Goal: Communication & Community: Answer question/provide support

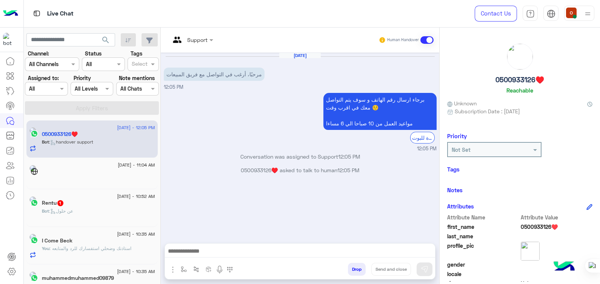
click at [77, 204] on div "Rentu 1" at bounding box center [98, 204] width 113 height 8
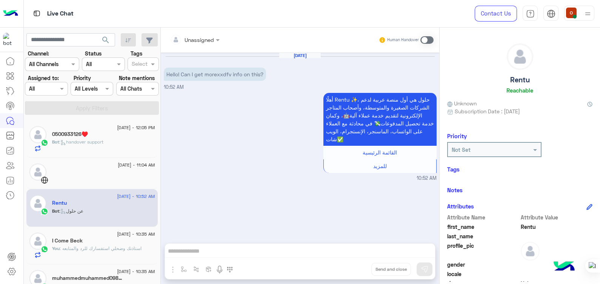
click at [112, 131] on div "0500933126♥️" at bounding box center [103, 135] width 103 height 8
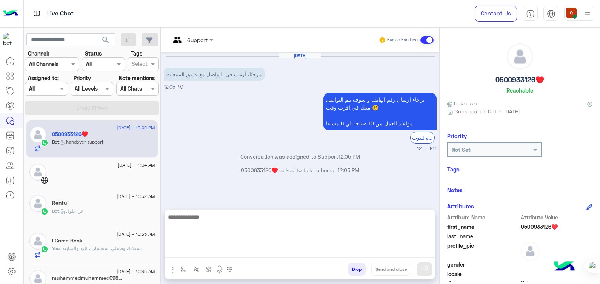
click at [234, 256] on textarea at bounding box center [300, 234] width 270 height 45
paste textarea "**********"
type textarea "**********"
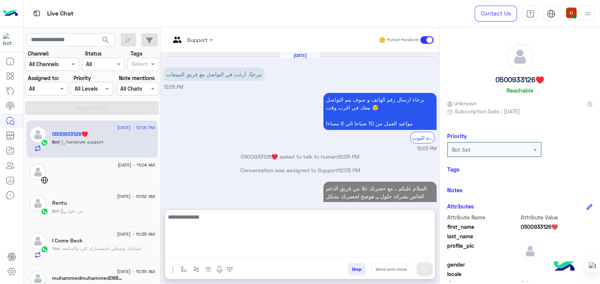
scroll to position [81, 0]
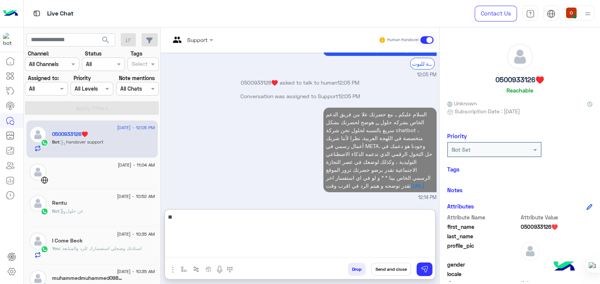
type textarea "*"
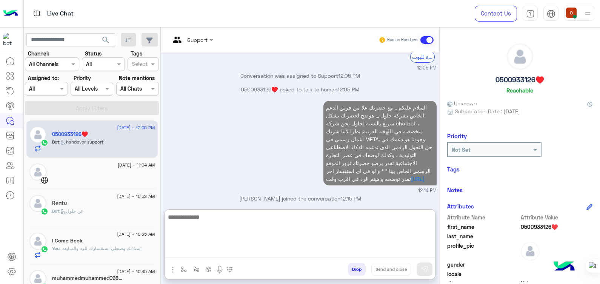
scroll to position [94, 0]
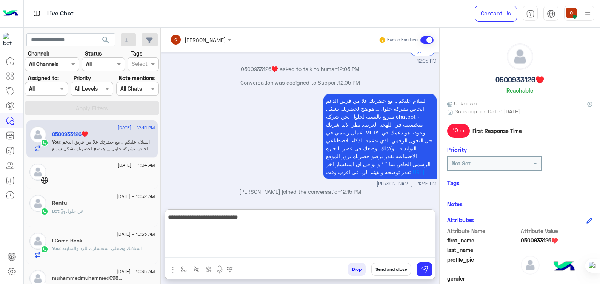
type textarea "**********"
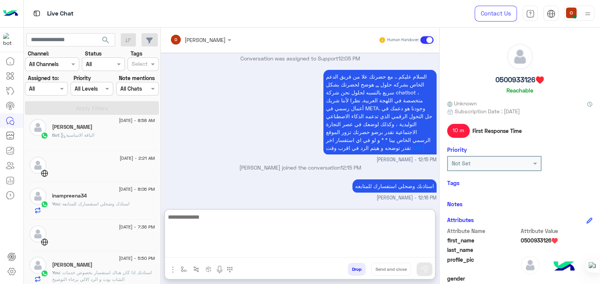
scroll to position [548, 0]
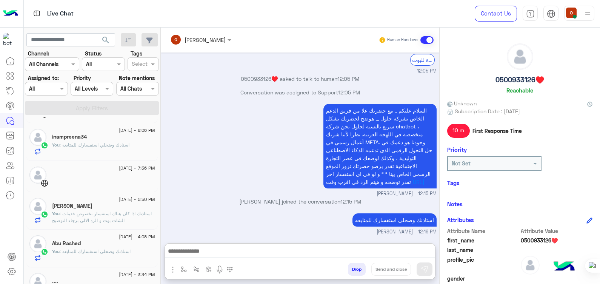
click at [157, 248] on div "8 September - 12:16 PM 0500933126♥️ You : استاذنك وضحلي استفسارك للمتابعه 8 Sep…" at bounding box center [92, 201] width 137 height 169
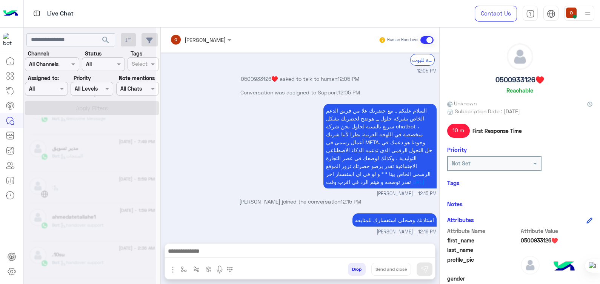
scroll to position [4, 0]
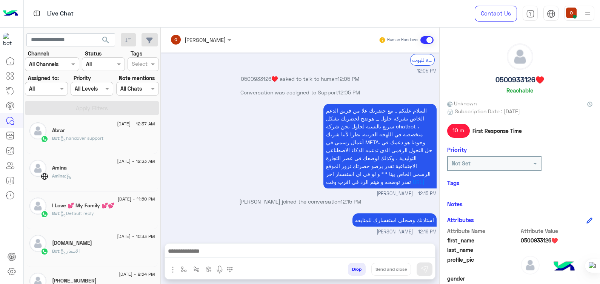
click at [92, 138] on span ": handover support" at bounding box center [81, 138] width 44 height 6
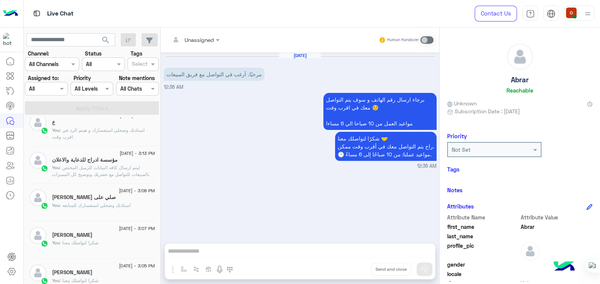
scroll to position [240, 0]
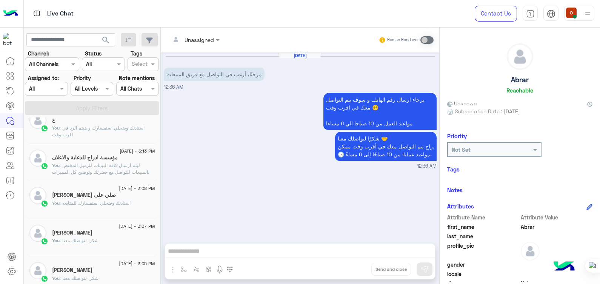
click at [119, 164] on span ": ليتم ارسال كافه البيانات للزميل المختص بالمبيعات للتواصل مع حضرتك وتوضيح كل ا…" at bounding box center [100, 171] width 97 height 19
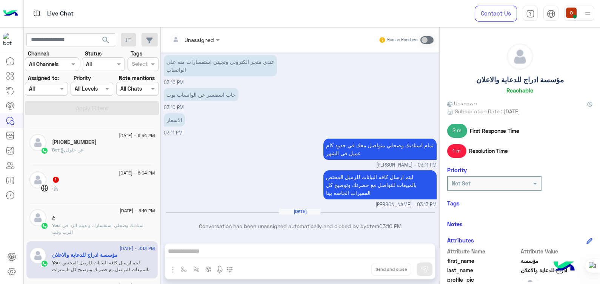
scroll to position [111, 0]
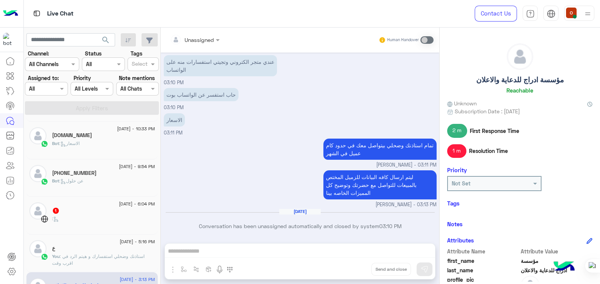
click at [92, 171] on div "+91573022459" at bounding box center [103, 174] width 103 height 8
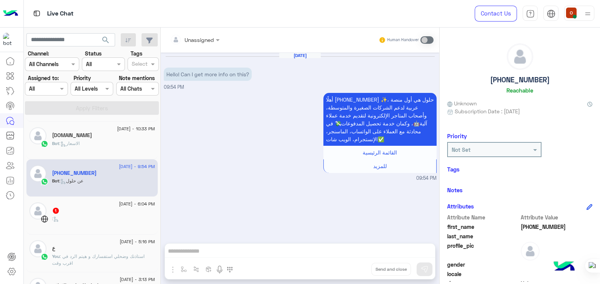
click at [67, 137] on h5 "Kayanagri.co" at bounding box center [72, 135] width 40 height 6
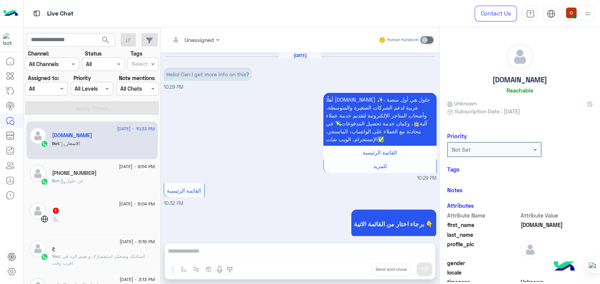
scroll to position [224, 0]
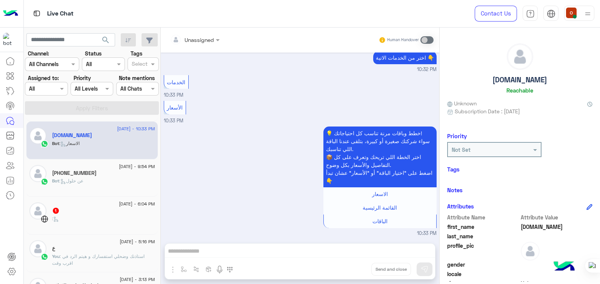
drag, startPoint x: 599, startPoint y: 117, endPoint x: 601, endPoint y: 172, distance: 55.5
click at [600, 172] on html "Live Chat Contact Us Help Center عربي English search Channel: Channel All Chann…" at bounding box center [300, 142] width 600 height 284
drag, startPoint x: 540, startPoint y: 79, endPoint x: 492, endPoint y: 78, distance: 47.9
click at [492, 78] on div "Kayanagri.co Reachable" at bounding box center [519, 69] width 145 height 53
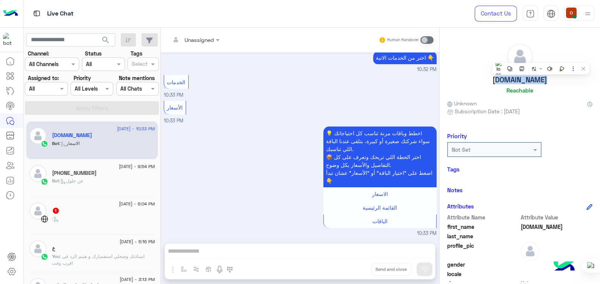
copy h5 "Kayanagri.co"
drag, startPoint x: 600, startPoint y: 139, endPoint x: 599, endPoint y: 184, distance: 44.9
click at [600, 184] on html "Live Chat Contact Us Help Center عربي English search Channel: Channel All Chann…" at bounding box center [300, 142] width 600 height 284
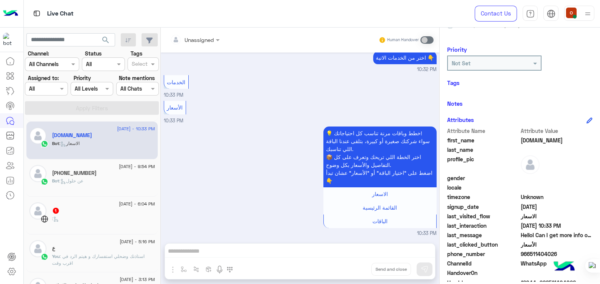
scroll to position [97, 0]
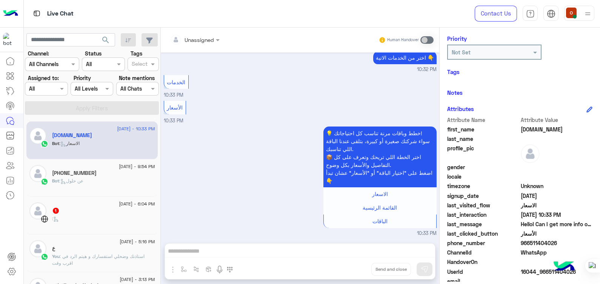
click at [538, 240] on span "966511404026" at bounding box center [557, 243] width 72 height 8
copy span "966511404026"
click at [543, 241] on span "966511404026" at bounding box center [557, 243] width 72 height 8
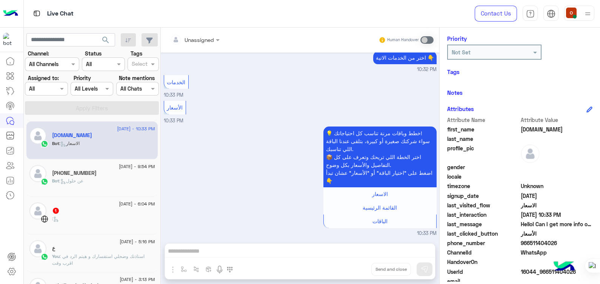
copy span "966511404026"
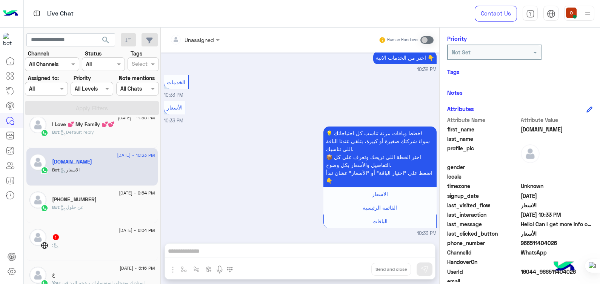
scroll to position [70, 0]
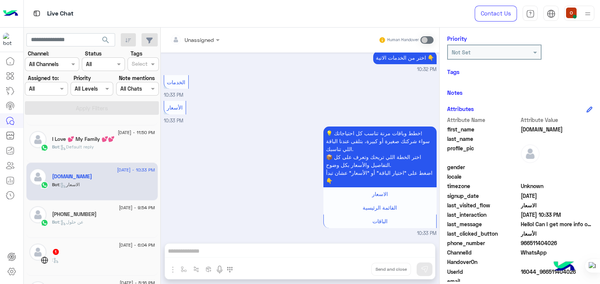
click at [80, 138] on h5 "I Love 💕 My Family 💕💕" at bounding box center [83, 139] width 62 height 6
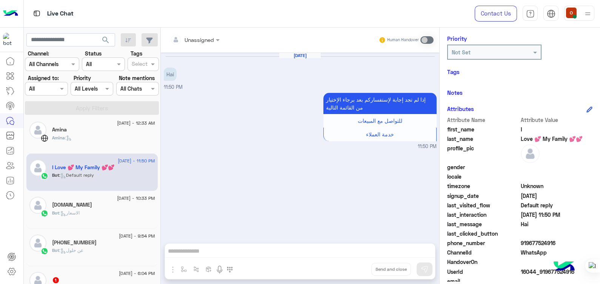
scroll to position [40, 0]
click at [81, 145] on div "Amina :" at bounding box center [103, 142] width 103 height 13
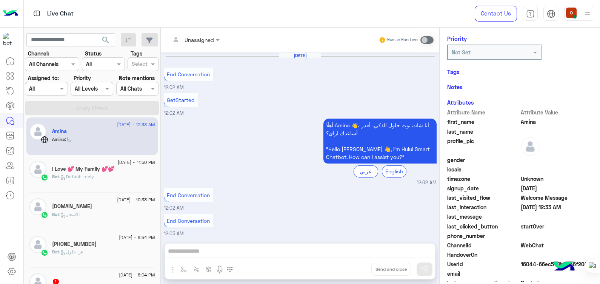
scroll to position [26, 0]
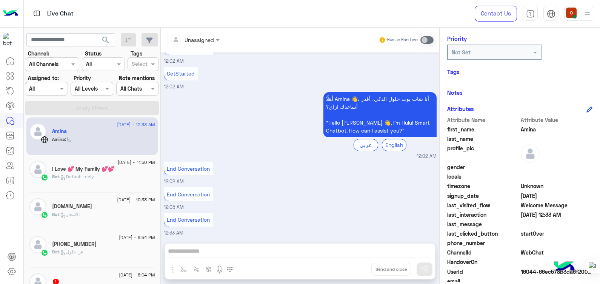
drag, startPoint x: 436, startPoint y: 187, endPoint x: 433, endPoint y: 149, distance: 37.8
click at [433, 149] on div "Sep 4, 2025 End Conversation 12:02 AM GetStarted 12:02 AM أهلًا Amina 👋، أنا شا…" at bounding box center [300, 143] width 278 height 183
click at [373, 223] on div "End Conversation 12:33 AM" at bounding box center [300, 224] width 273 height 26
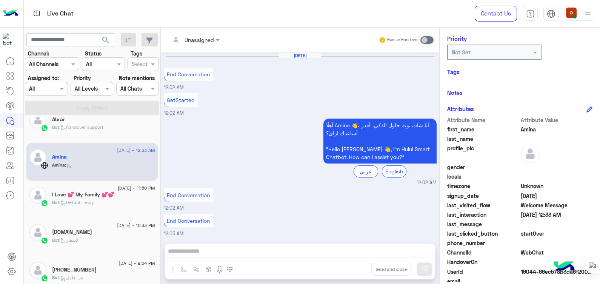
scroll to position [11, 0]
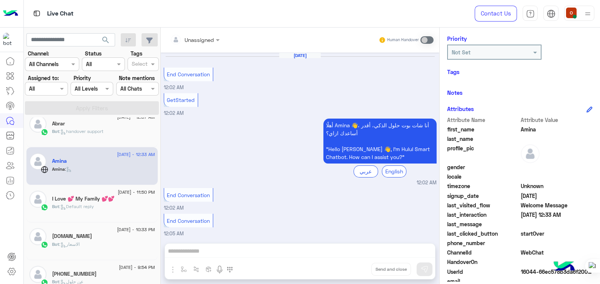
click at [103, 125] on div "Abrar" at bounding box center [103, 124] width 103 height 8
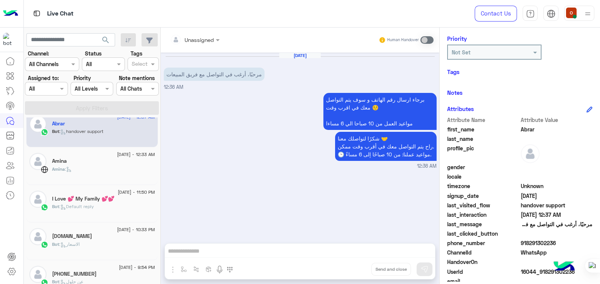
click at [525, 126] on span "Abrar" at bounding box center [557, 129] width 72 height 8
copy span "Abrar"
click at [554, 242] on span "918291302236" at bounding box center [557, 243] width 72 height 8
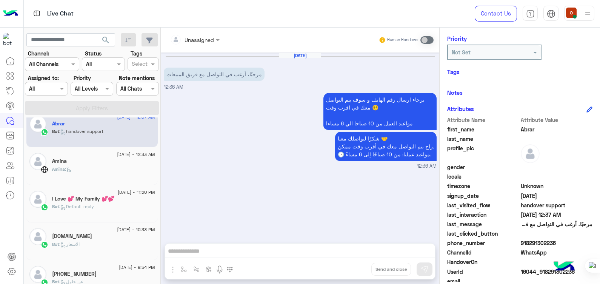
click at [537, 242] on span "918291302236" at bounding box center [557, 243] width 72 height 8
copy span "918291302236"
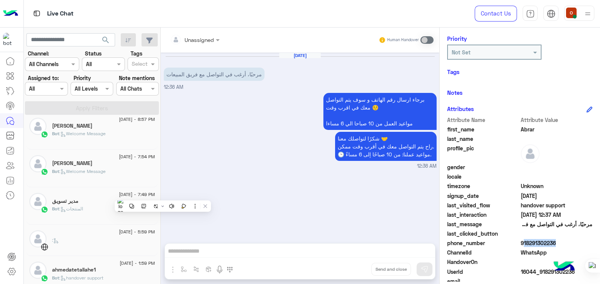
scroll to position [536, 0]
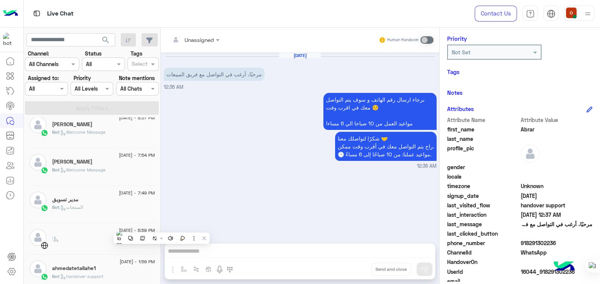
click at [94, 267] on h5 "ahmedatetallahe1" at bounding box center [74, 268] width 44 height 6
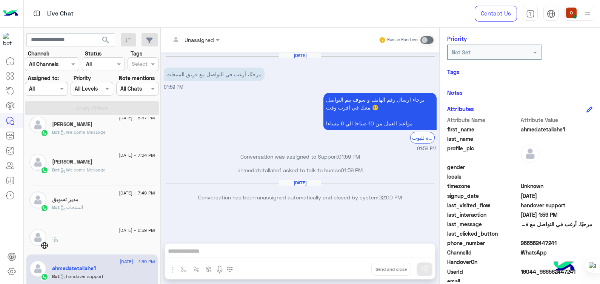
click at [563, 128] on span "ahmedatetallahe1" at bounding box center [557, 129] width 72 height 8
copy span "ahmedatetallahe1"
click at [530, 242] on span "966562447241" at bounding box center [557, 243] width 72 height 8
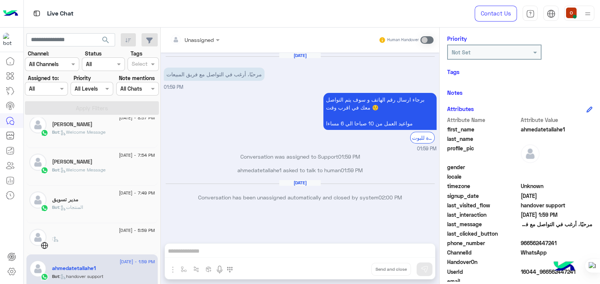
click at [530, 242] on span "966562447241" at bounding box center [557, 243] width 72 height 8
copy span "966562447241"
click at [89, 204] on div "Bot : المنتجات" at bounding box center [103, 210] width 103 height 13
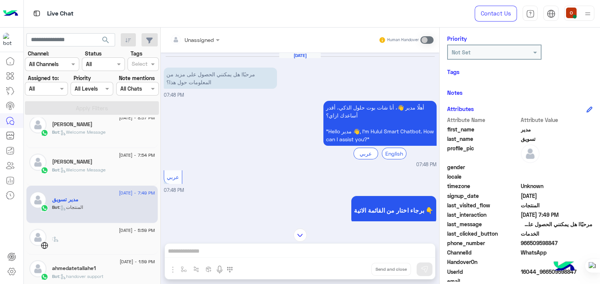
scroll to position [47, 0]
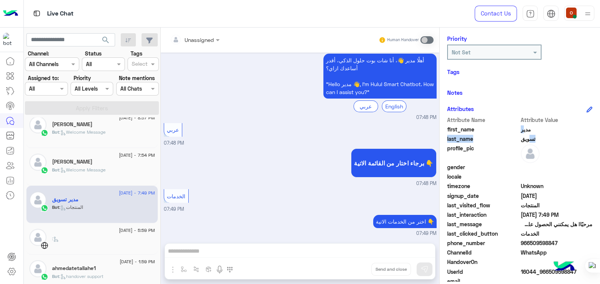
drag, startPoint x: 534, startPoint y: 139, endPoint x: 524, endPoint y: 129, distance: 14.1
click at [524, 129] on div "Attribute Name Attribute Value first_name مدير last_name تسويق profile_pic gend…" at bounding box center [519, 210] width 145 height 189
drag, startPoint x: 555, startPoint y: 242, endPoint x: 529, endPoint y: 243, distance: 26.5
click at [529, 243] on span "966509598847" at bounding box center [557, 243] width 72 height 8
copy span "509598847"
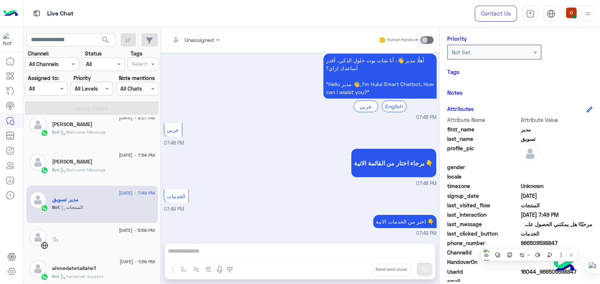
click at [78, 162] on div "[PERSON_NAME]" at bounding box center [103, 162] width 103 height 8
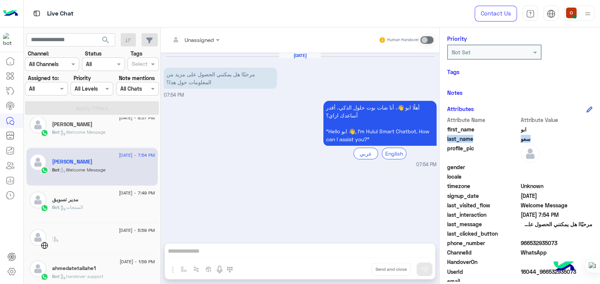
drag, startPoint x: 524, startPoint y: 138, endPoint x: 522, endPoint y: 128, distance: 10.1
click at [522, 128] on div "Attribute Name Attribute Value first_name ابو last_name سعو profile_pic gender …" at bounding box center [519, 210] width 145 height 189
drag, startPoint x: 555, startPoint y: 241, endPoint x: 528, endPoint y: 240, distance: 26.4
click at [528, 240] on span "966532935073" at bounding box center [557, 243] width 72 height 8
copy span "532935073"
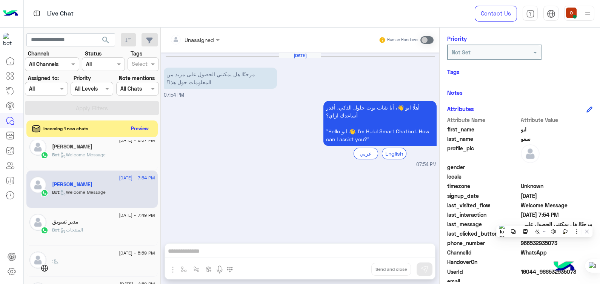
click at [87, 145] on h5 "[PERSON_NAME]" at bounding box center [72, 146] width 40 height 6
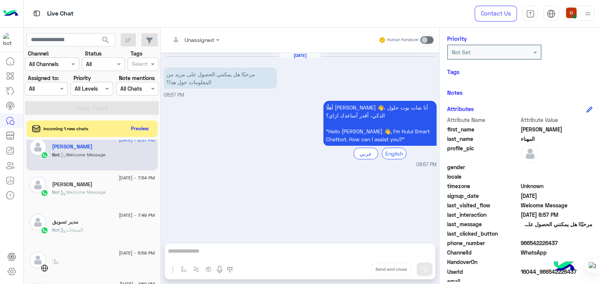
drag, startPoint x: 555, startPoint y: 241, endPoint x: 529, endPoint y: 241, distance: 26.4
click at [529, 241] on span "966542226437" at bounding box center [557, 243] width 72 height 8
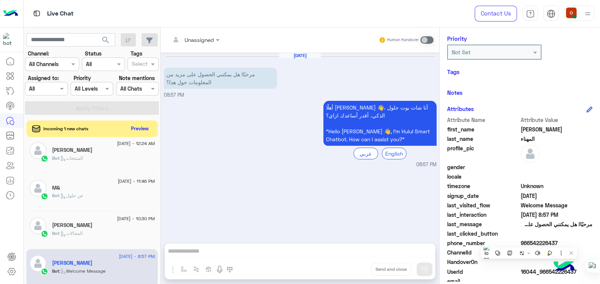
scroll to position [402, 0]
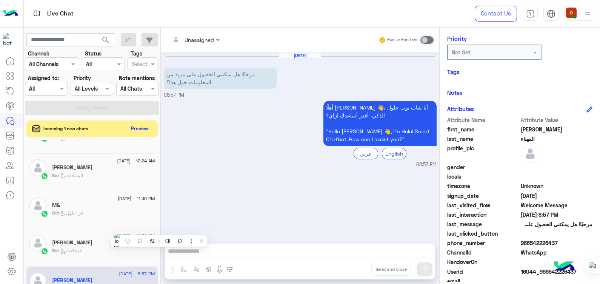
click at [88, 245] on div "نعم السيد" at bounding box center [103, 243] width 103 height 8
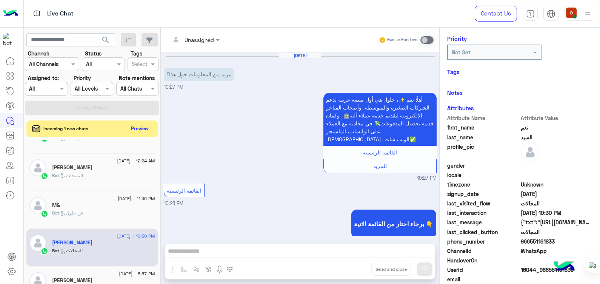
scroll to position [174, 0]
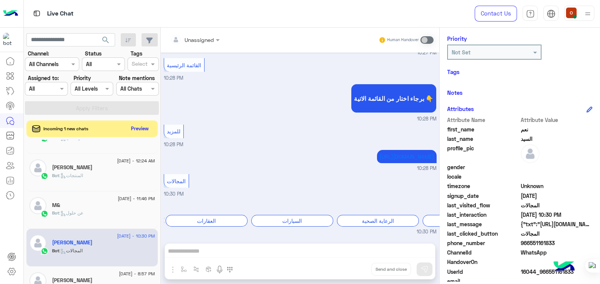
drag, startPoint x: 553, startPoint y: 240, endPoint x: 528, endPoint y: 243, distance: 24.7
click at [528, 243] on span "966551161833" at bounding box center [557, 243] width 72 height 8
click at [83, 211] on span ": عن حلول" at bounding box center [71, 213] width 24 height 6
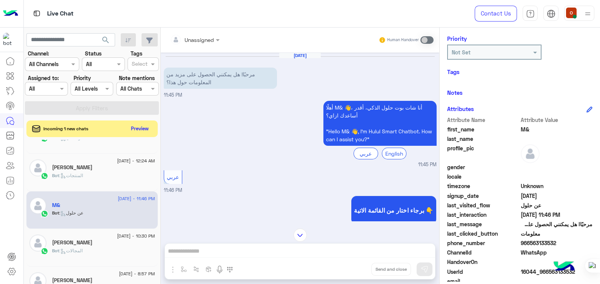
drag, startPoint x: 555, startPoint y: 241, endPoint x: 530, endPoint y: 243, distance: 25.3
click at [530, 243] on span "966563133532" at bounding box center [557, 243] width 72 height 8
click at [66, 168] on h5 "[PERSON_NAME]" at bounding box center [72, 167] width 40 height 6
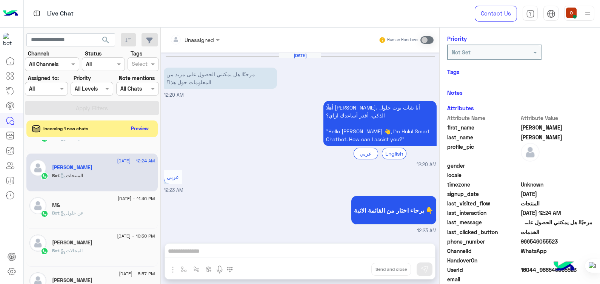
scroll to position [47, 0]
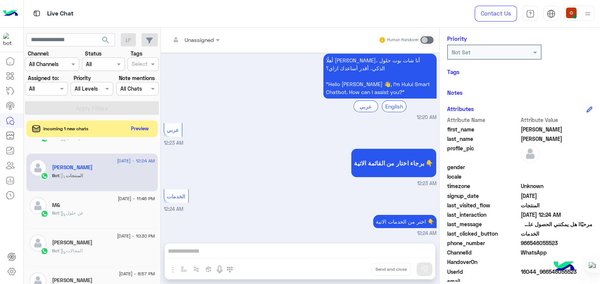
drag, startPoint x: 556, startPoint y: 241, endPoint x: 530, endPoint y: 243, distance: 26.1
click at [530, 243] on span "966546055523" at bounding box center [557, 243] width 72 height 8
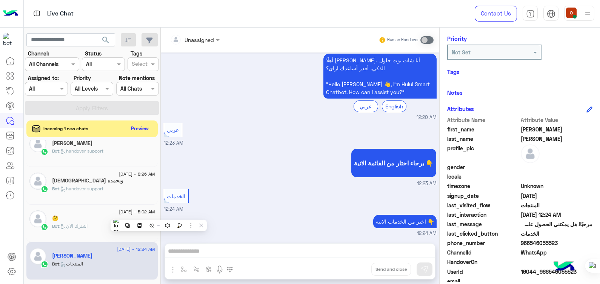
scroll to position [295, 0]
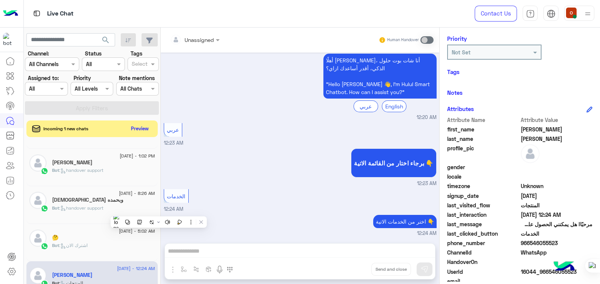
click at [71, 237] on div "🤔" at bounding box center [103, 238] width 103 height 8
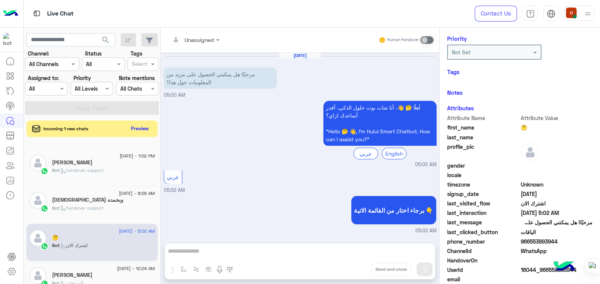
scroll to position [226, 0]
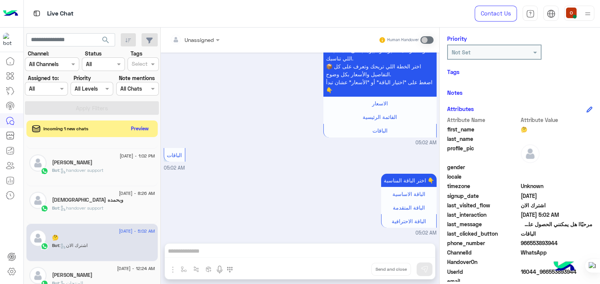
drag, startPoint x: 555, startPoint y: 242, endPoint x: 529, endPoint y: 242, distance: 26.0
click at [529, 242] on span "966553893944" at bounding box center [557, 243] width 72 height 8
click at [600, 143] on div at bounding box center [600, 142] width 0 height 284
click at [92, 210] on p "Bot : handover support" at bounding box center [77, 207] width 51 height 7
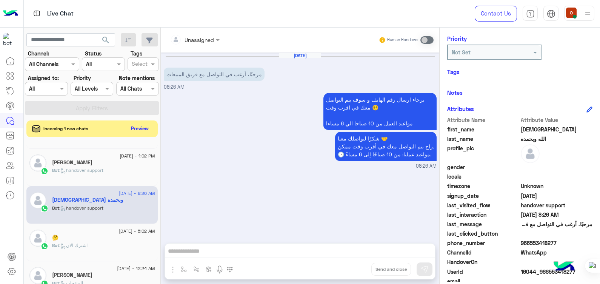
drag, startPoint x: 554, startPoint y: 243, endPoint x: 529, endPoint y: 243, distance: 25.7
click at [529, 243] on span "966553418277" at bounding box center [557, 243] width 72 height 8
click at [74, 168] on span ": handover support" at bounding box center [81, 170] width 44 height 6
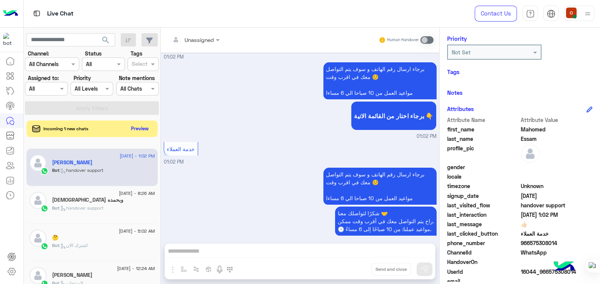
scroll to position [226, 0]
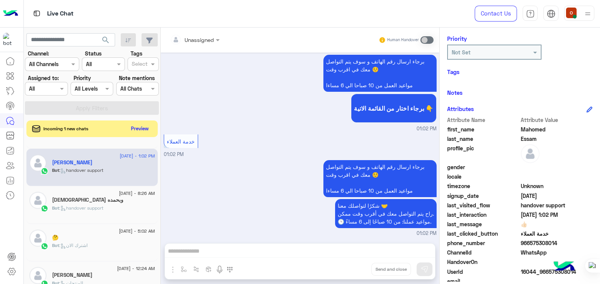
drag, startPoint x: 554, startPoint y: 241, endPoint x: 530, endPoint y: 240, distance: 24.2
click at [530, 240] on span "966575308014" at bounding box center [557, 243] width 72 height 8
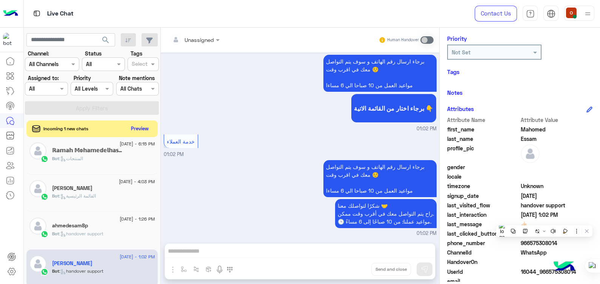
scroll to position [192, 0]
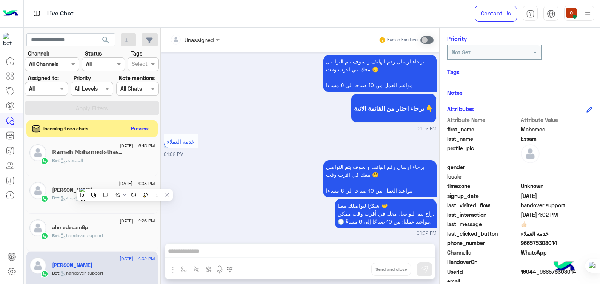
click at [101, 224] on div "ahmedesam8p" at bounding box center [103, 228] width 103 height 8
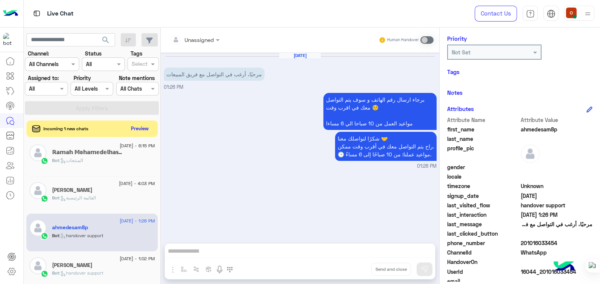
click at [536, 125] on span "ahmedesam8p" at bounding box center [557, 129] width 72 height 8
drag, startPoint x: 557, startPoint y: 242, endPoint x: 526, endPoint y: 245, distance: 30.3
click at [526, 245] on span "201016033454" at bounding box center [557, 243] width 72 height 8
click at [79, 195] on span ": القائمة الرئيسية" at bounding box center [77, 198] width 37 height 6
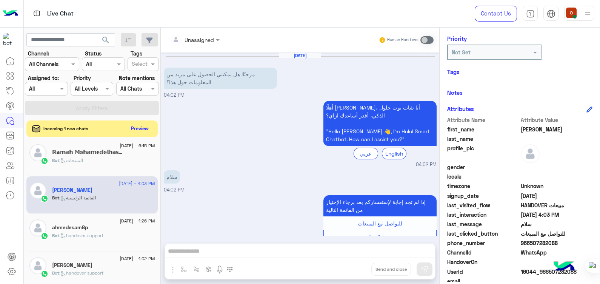
scroll to position [187, 0]
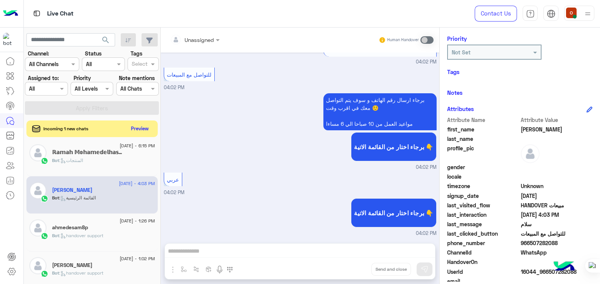
drag, startPoint x: 555, startPoint y: 241, endPoint x: 529, endPoint y: 243, distance: 26.1
click at [529, 243] on span "966507282088" at bounding box center [557, 243] width 72 height 8
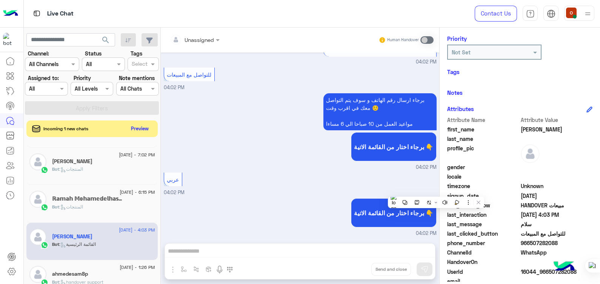
drag, startPoint x: 436, startPoint y: 191, endPoint x: 434, endPoint y: 155, distance: 35.9
click at [434, 155] on div "Sep 5, 2025 مرحبًا! هل يمكنني الحصول على مزيد من المعلومات حول هذا؟ 04:02 PM أه…" at bounding box center [300, 143] width 278 height 183
click at [86, 204] on div "Bot : المنتجات" at bounding box center [103, 209] width 103 height 13
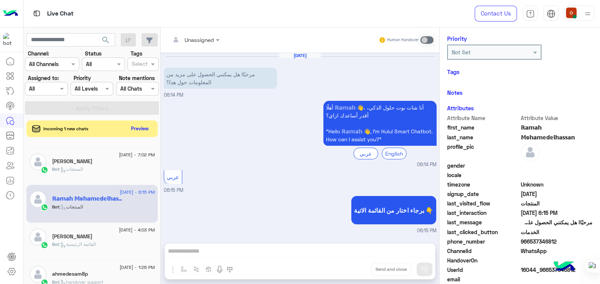
scroll to position [47, 0]
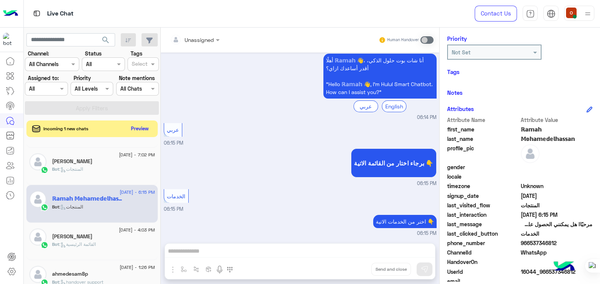
click at [533, 129] on span "ℝ𝕒𝕞𝕒𝕙" at bounding box center [557, 129] width 72 height 8
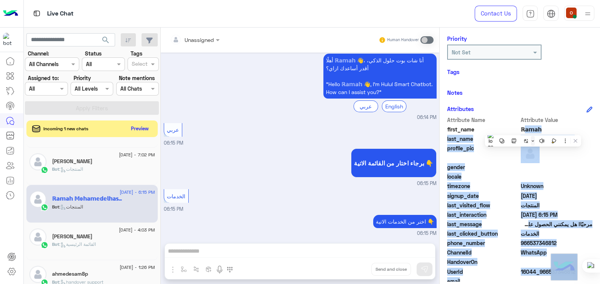
drag, startPoint x: 533, startPoint y: 129, endPoint x: 534, endPoint y: 136, distance: 6.9
click at [534, 136] on html "Live Chat Contact Us Help Center عربي English search Channel: Channel All Chann…" at bounding box center [300, 142] width 600 height 284
drag, startPoint x: 534, startPoint y: 136, endPoint x: 574, endPoint y: 152, distance: 43.0
click at [574, 152] on button at bounding box center [577, 147] width 10 height 10
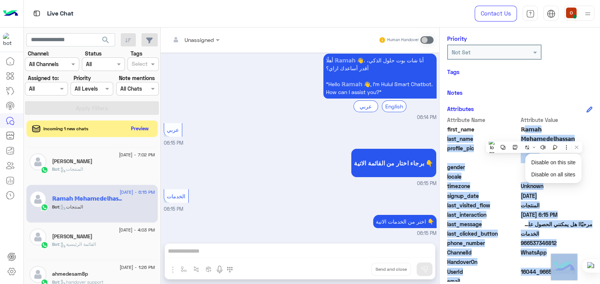
click at [593, 169] on div "ℝ𝕒𝕞𝕒𝕙 𝕄𝕠𝕙𝕒𝕞𝕖𝕕𝕖𝕝𝕙𝕒𝕤𝕤𝕒𝕟 Reachable Unknown Subscription Date : 09/05/2025 Priority…" at bounding box center [520, 155] width 160 height 254
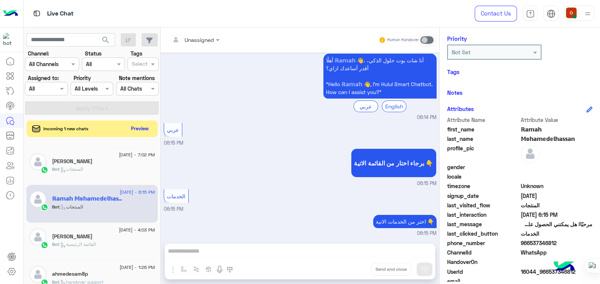
click at [553, 137] on span "𝕄𝕠𝕙𝕒𝕞𝕖𝕕𝕖𝕝𝕙𝕒𝕤𝕤𝕒𝕟" at bounding box center [557, 139] width 72 height 8
drag, startPoint x: 555, startPoint y: 241, endPoint x: 528, endPoint y: 241, distance: 27.2
click at [528, 241] on span "966537346812" at bounding box center [557, 243] width 72 height 8
click at [66, 158] on h5 "[PERSON_NAME]" at bounding box center [72, 161] width 40 height 6
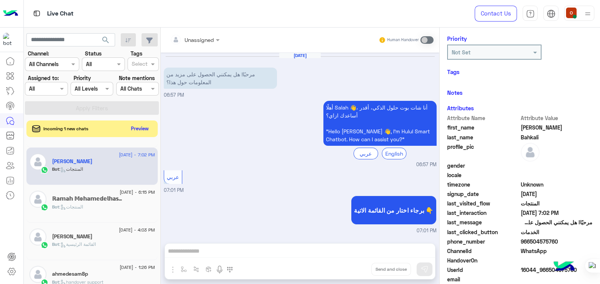
scroll to position [47, 0]
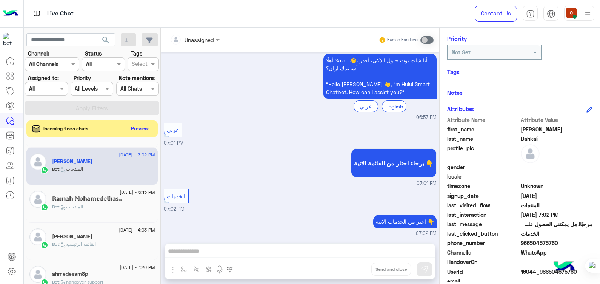
drag, startPoint x: 436, startPoint y: 192, endPoint x: 437, endPoint y: 163, distance: 29.8
click at [437, 163] on div "Sep 5, 2025 مرحبًا! هل يمكنني الحصول على مزيد من المعلومات حول هذا؟ 06:57 PM أه…" at bounding box center [300, 143] width 278 height 183
drag, startPoint x: 537, startPoint y: 137, endPoint x: 517, endPoint y: 128, distance: 21.7
click at [517, 128] on div "Attribute Name Attribute Value first_name Salah last_name Bahkali profile_pic g…" at bounding box center [519, 210] width 145 height 189
drag, startPoint x: 555, startPoint y: 241, endPoint x: 530, endPoint y: 241, distance: 24.9
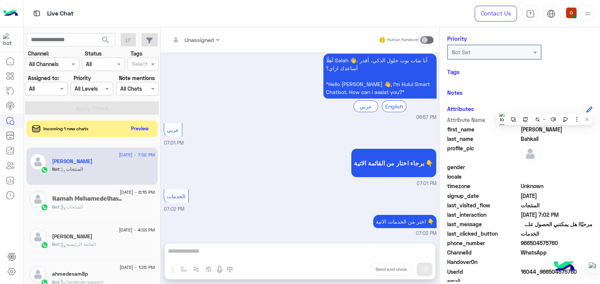
click at [530, 241] on span "966504575760" at bounding box center [557, 243] width 72 height 8
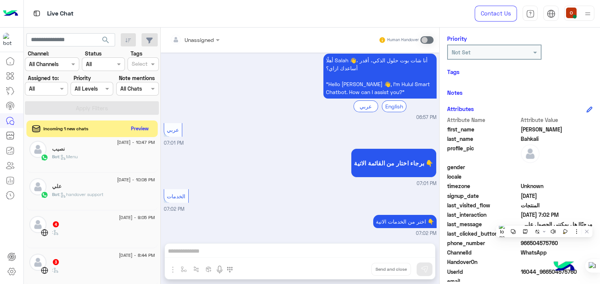
scroll to position [5, 0]
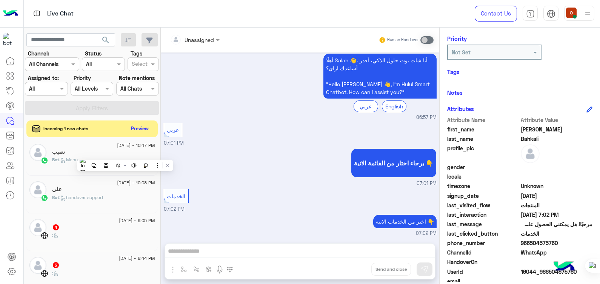
click at [95, 194] on span ": handover support" at bounding box center [81, 197] width 44 height 6
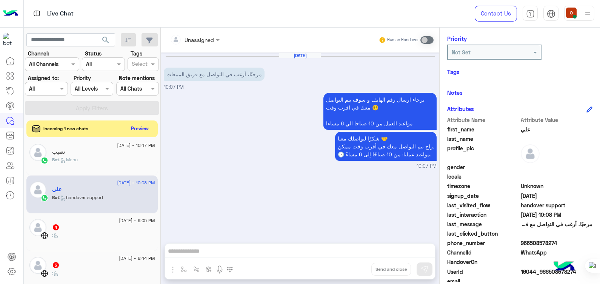
click at [95, 194] on span ": handover support" at bounding box center [81, 197] width 44 height 6
drag, startPoint x: 556, startPoint y: 241, endPoint x: 530, endPoint y: 244, distance: 26.7
click at [530, 244] on span "966508578274" at bounding box center [557, 243] width 72 height 8
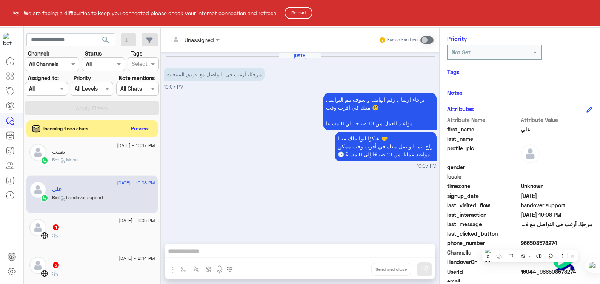
click at [560, 240] on html "We are facing a difficulties to keep you connected please check your internet c…" at bounding box center [300, 142] width 600 height 284
drag, startPoint x: 557, startPoint y: 242, endPoint x: 534, endPoint y: 241, distance: 23.0
click at [534, 241] on html "We are facing a difficulties to keep you connected please check your internet c…" at bounding box center [300, 142] width 600 height 284
click at [558, 239] on html "We are facing a difficulties to keep you connected please check your internet c…" at bounding box center [300, 142] width 600 height 284
click at [300, 9] on button "Reload" at bounding box center [298, 13] width 28 height 12
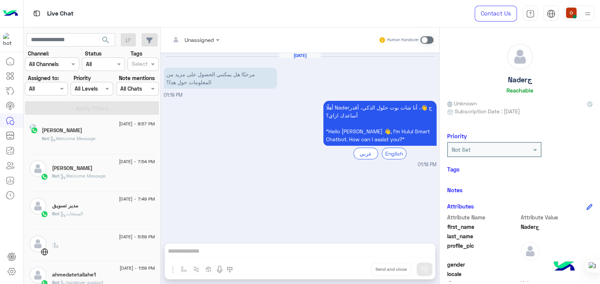
scroll to position [4, 0]
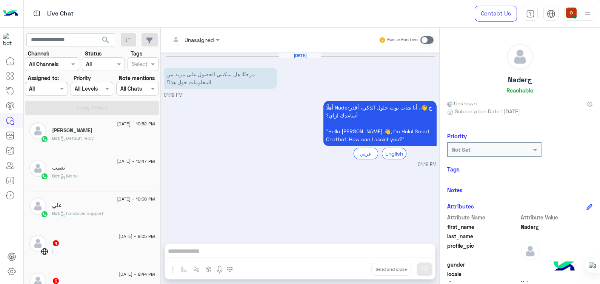
click at [88, 215] on span ": handover support" at bounding box center [81, 213] width 44 height 6
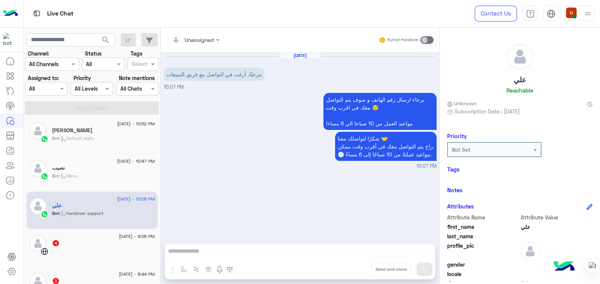
drag, startPoint x: 599, startPoint y: 105, endPoint x: 597, endPoint y: 189, distance: 84.5
click at [597, 189] on html "Live Chat Contact Us Help Center عربي English search Channel: Channel All Chann…" at bounding box center [300, 142] width 600 height 284
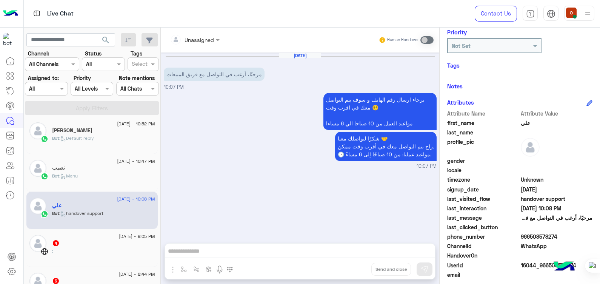
click at [554, 233] on span "966508578274" at bounding box center [557, 236] width 72 height 8
click at [557, 234] on span "966508578274" at bounding box center [557, 236] width 72 height 8
drag, startPoint x: 557, startPoint y: 234, endPoint x: 532, endPoint y: 237, distance: 24.3
click at [532, 237] on span "966508578274" at bounding box center [557, 236] width 72 height 8
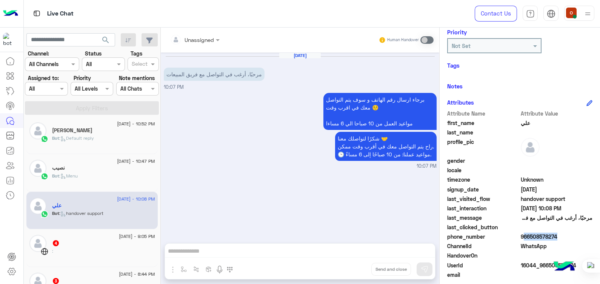
click at [555, 234] on span "966508578274" at bounding box center [557, 236] width 72 height 8
drag, startPoint x: 555, startPoint y: 234, endPoint x: 530, endPoint y: 236, distance: 24.9
click at [530, 236] on span "966508578274" at bounding box center [557, 236] width 72 height 8
copy span "508578274"
click at [74, 169] on div "نصیب" at bounding box center [103, 169] width 103 height 8
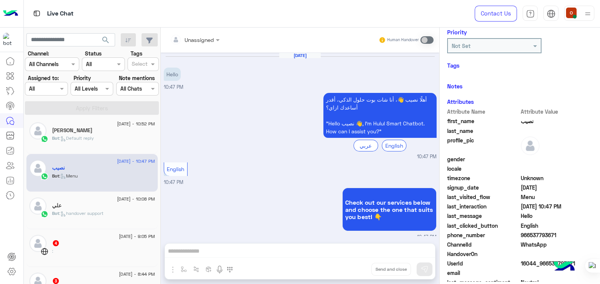
scroll to position [5, 0]
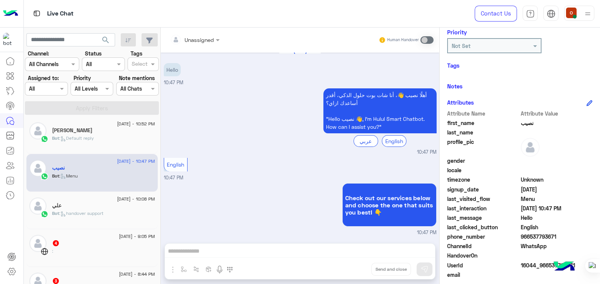
drag, startPoint x: 556, startPoint y: 237, endPoint x: 529, endPoint y: 237, distance: 26.8
click at [529, 237] on span "966537793671" at bounding box center [557, 236] width 72 height 8
copy span "537793671"
click at [79, 138] on span ": Default reply" at bounding box center [76, 138] width 35 height 6
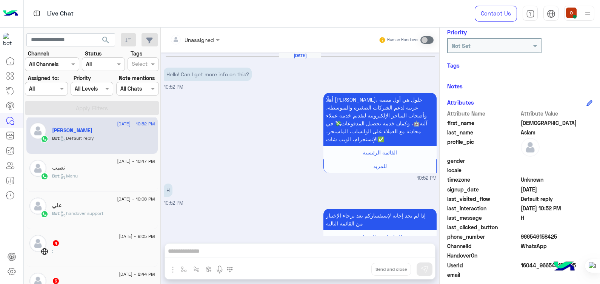
scroll to position [30, 0]
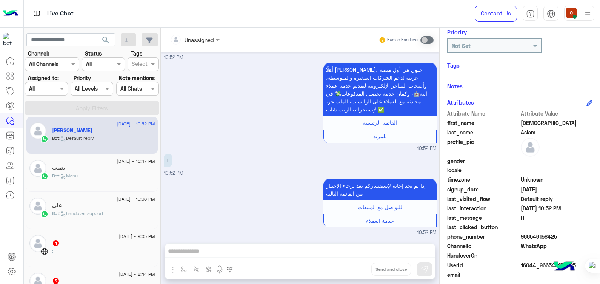
click at [533, 121] on span "[DEMOGRAPHIC_DATA]" at bounding box center [557, 123] width 72 height 8
copy span "[DEMOGRAPHIC_DATA]"
click at [533, 180] on span "Unknown" at bounding box center [557, 179] width 72 height 8
click at [526, 133] on span "Aslam" at bounding box center [557, 132] width 72 height 8
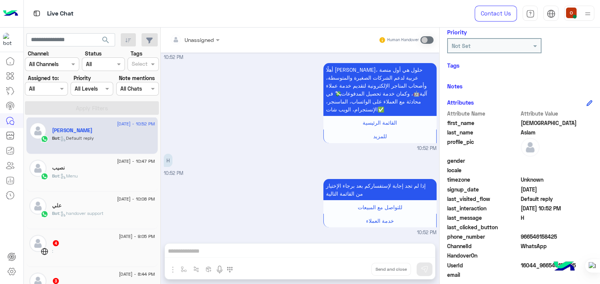
click at [526, 133] on span "Aslam" at bounding box center [557, 132] width 72 height 8
copy span "Aslam"
drag, startPoint x: 556, startPoint y: 237, endPoint x: 530, endPoint y: 237, distance: 26.0
click at [530, 237] on span "966546158425" at bounding box center [557, 236] width 72 height 8
copy span "546158425"
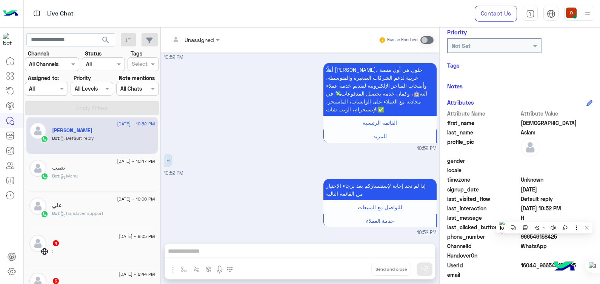
click at [567, 244] on span "WhatsApp" at bounding box center [557, 246] width 72 height 8
drag, startPoint x: 555, startPoint y: 233, endPoint x: 527, endPoint y: 234, distance: 27.6
click at [527, 234] on span "966546158425" at bounding box center [557, 236] width 72 height 8
copy span "546158425"
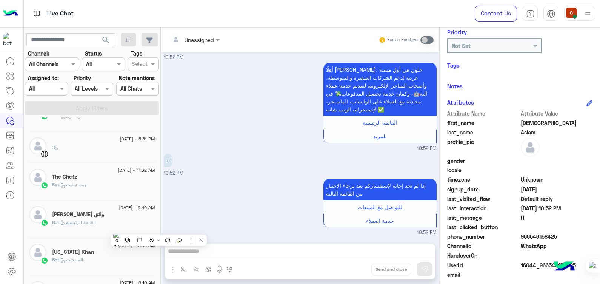
scroll to position [503, 0]
click at [66, 253] on div "[US_STATE] Khan" at bounding box center [103, 252] width 103 height 8
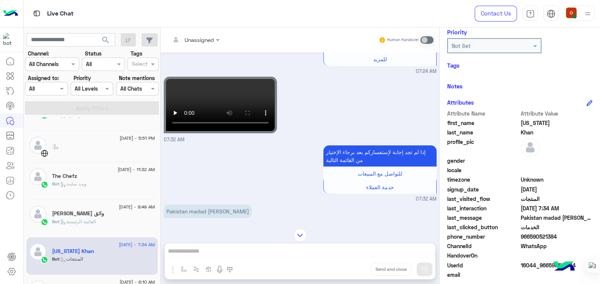
scroll to position [96, 0]
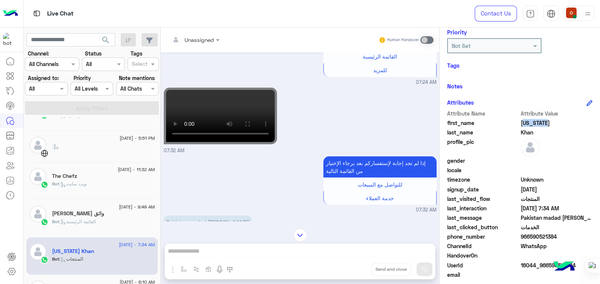
drag, startPoint x: 543, startPoint y: 123, endPoint x: 521, endPoint y: 123, distance: 22.3
click at [521, 123] on span "[US_STATE]" at bounding box center [557, 123] width 72 height 8
copy span "[US_STATE]"
drag, startPoint x: 554, startPoint y: 235, endPoint x: 529, endPoint y: 235, distance: 24.5
click at [529, 235] on span "966590521384" at bounding box center [557, 236] width 72 height 8
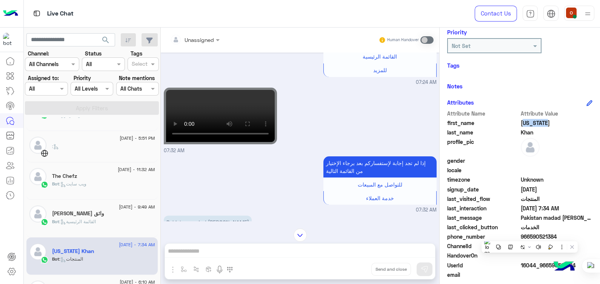
copy span "590521384"
click at [86, 218] on span ": القائمة الرئيسية" at bounding box center [77, 221] width 37 height 6
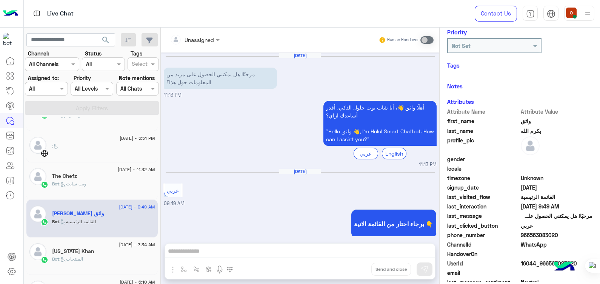
scroll to position [11, 0]
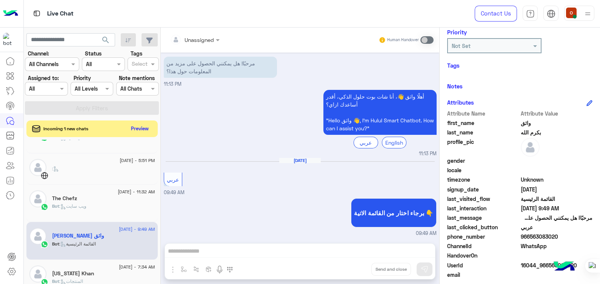
click at [69, 191] on div "[DATE] - 11:32 AM" at bounding box center [103, 192] width 103 height 5
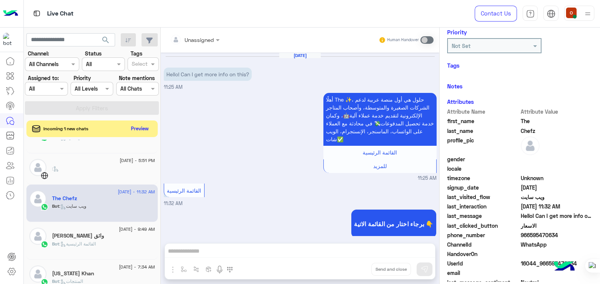
scroll to position [220, 0]
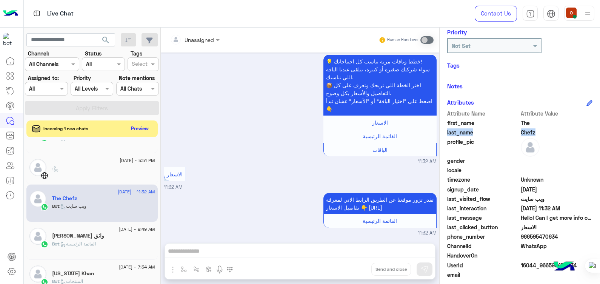
drag, startPoint x: 532, startPoint y: 132, endPoint x: 526, endPoint y: 123, distance: 10.4
click at [526, 123] on div "Attribute Name Attribute Value first_name The last_name Chefz profile_pic gende…" at bounding box center [519, 203] width 145 height 189
drag, startPoint x: 557, startPoint y: 235, endPoint x: 529, endPoint y: 234, distance: 27.2
click at [529, 234] on span "966595470634" at bounding box center [557, 236] width 72 height 8
copy span "595470634"
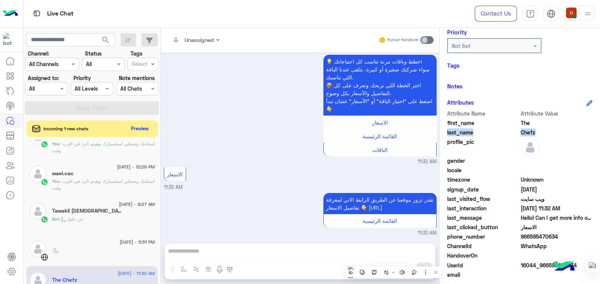
scroll to position [418, 0]
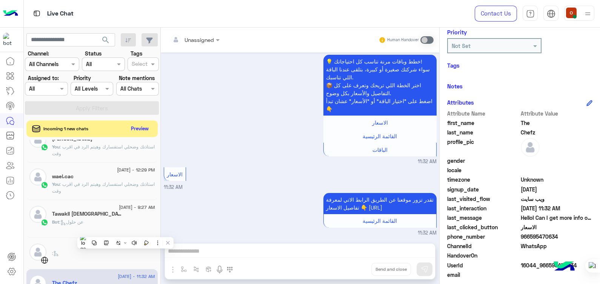
click at [96, 215] on div "Tawakll [DEMOGRAPHIC_DATA]" at bounding box center [103, 215] width 103 height 8
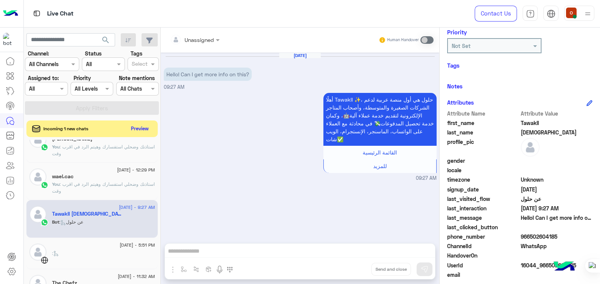
click at [526, 122] on span "Tawakll" at bounding box center [557, 123] width 72 height 8
copy span "Tawakll"
drag, startPoint x: 555, startPoint y: 236, endPoint x: 529, endPoint y: 234, distance: 25.7
click at [529, 234] on span "966502604185" at bounding box center [557, 236] width 72 height 8
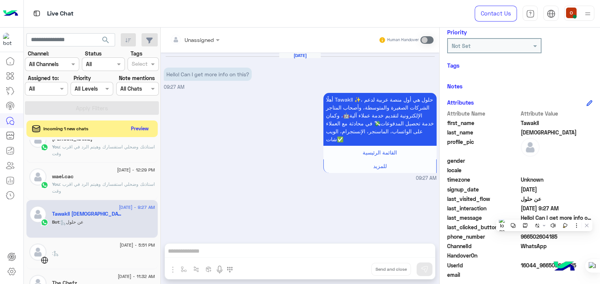
click at [60, 173] on h5 "wael.cac" at bounding box center [63, 176] width 22 height 6
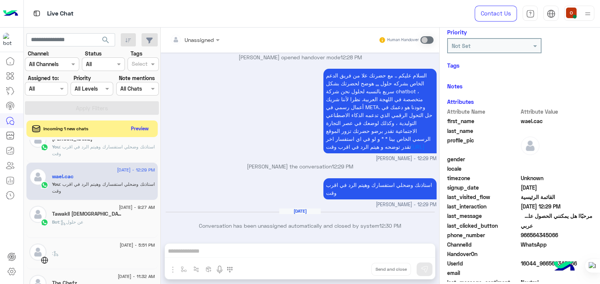
scroll to position [138, 0]
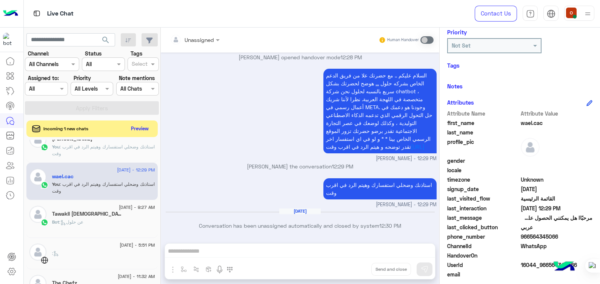
drag, startPoint x: 577, startPoint y: 121, endPoint x: 538, endPoint y: 119, distance: 38.9
click at [538, 119] on span "wael.cac" at bounding box center [557, 123] width 72 height 8
drag, startPoint x: 557, startPoint y: 234, endPoint x: 529, endPoint y: 234, distance: 27.9
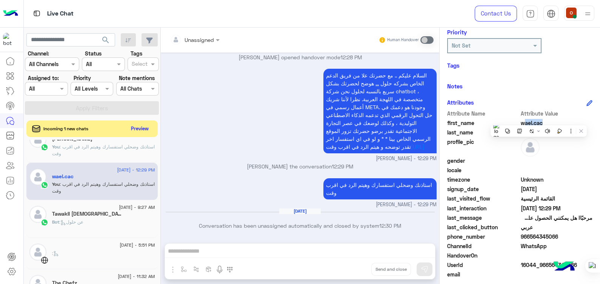
click at [529, 234] on span "966564345066" at bounding box center [557, 236] width 72 height 8
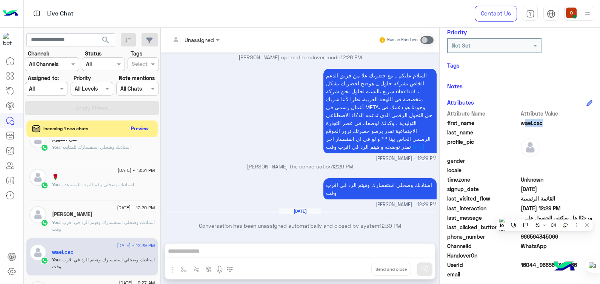
scroll to position [332, 0]
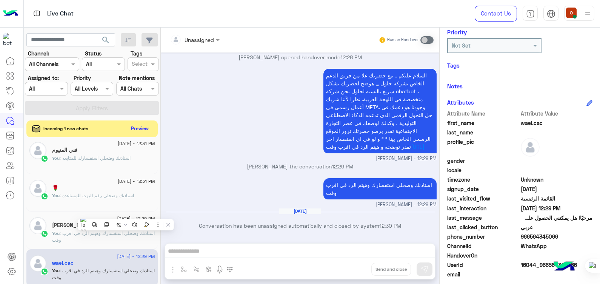
click at [64, 225] on h5 "[PERSON_NAME]" at bounding box center [72, 225] width 40 height 6
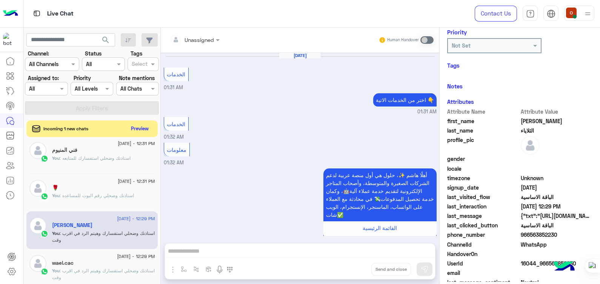
scroll to position [807, 0]
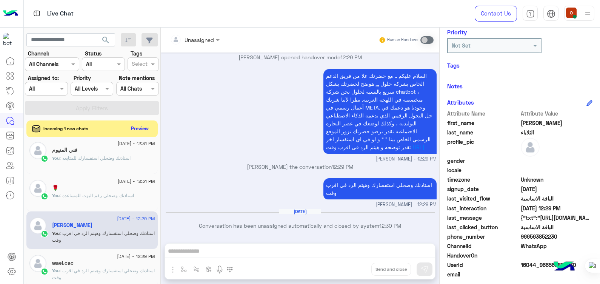
click at [530, 131] on span "الثلاياء" at bounding box center [557, 132] width 72 height 8
drag, startPoint x: 557, startPoint y: 234, endPoint x: 529, endPoint y: 235, distance: 28.0
click at [529, 235] on span "966563852230" at bounding box center [557, 236] width 72 height 8
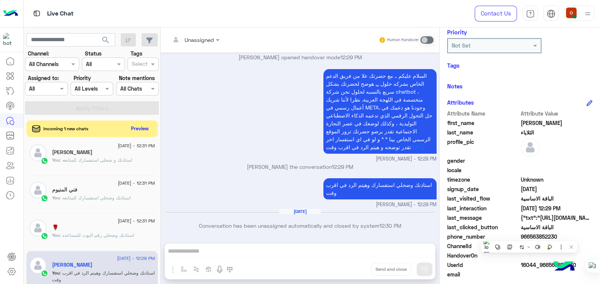
scroll to position [291, 0]
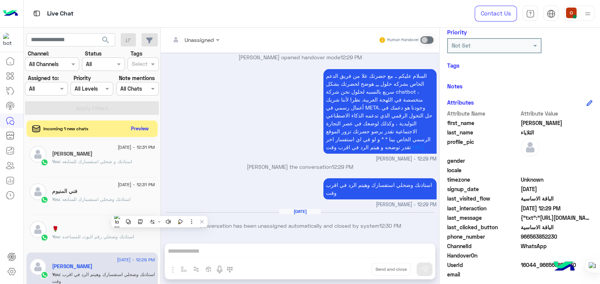
click at [104, 241] on div "You : استاذنك وضحلي رقم البوت للمساعده" at bounding box center [103, 239] width 103 height 13
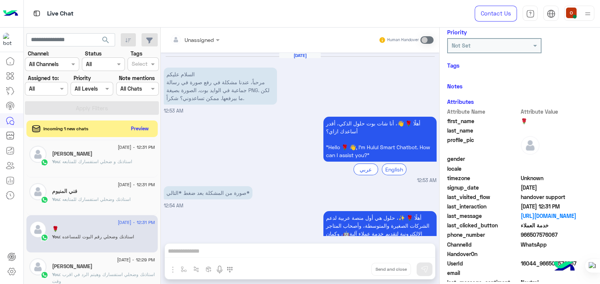
scroll to position [582, 0]
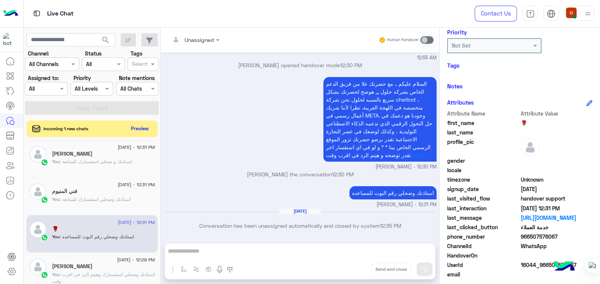
drag, startPoint x: 555, startPoint y: 236, endPoint x: 529, endPoint y: 236, distance: 26.0
click at [529, 236] on span "966507576067" at bounding box center [557, 236] width 72 height 8
click at [72, 198] on span ": استاذنك وضحلي استفسارك للمتابعه" at bounding box center [95, 199] width 71 height 6
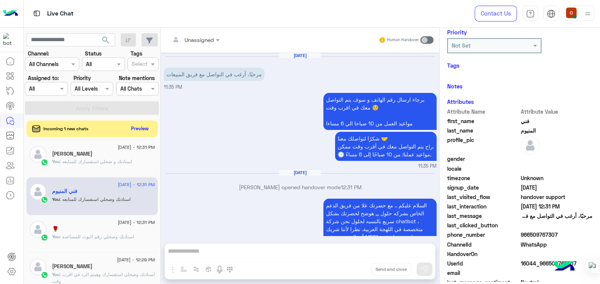
scroll to position [128, 0]
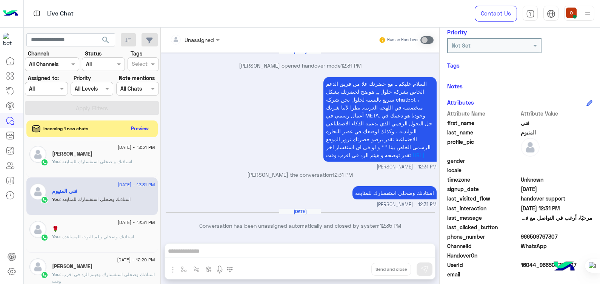
drag, startPoint x: 554, startPoint y: 233, endPoint x: 528, endPoint y: 235, distance: 26.5
click at [528, 235] on span "966509767307" at bounding box center [557, 236] width 72 height 8
click at [90, 156] on div "[PERSON_NAME]" at bounding box center [103, 155] width 103 height 8
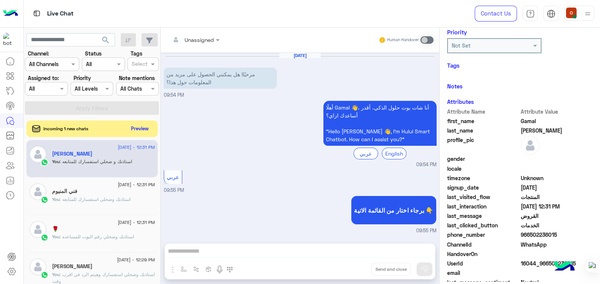
scroll to position [268, 0]
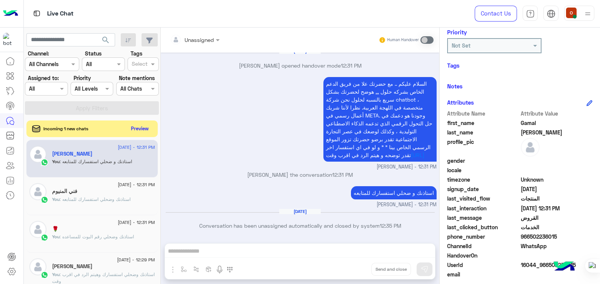
drag, startPoint x: 555, startPoint y: 235, endPoint x: 529, endPoint y: 234, distance: 25.7
click at [529, 234] on span "966502236015" at bounding box center [557, 236] width 72 height 8
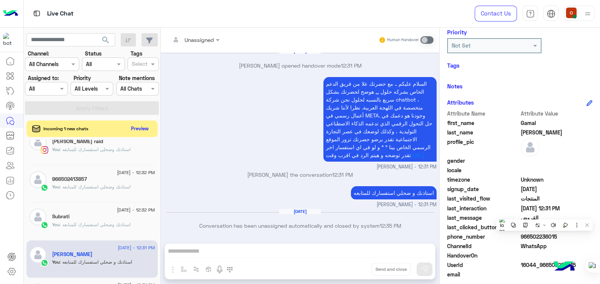
scroll to position [188, 0]
click at [74, 220] on div "Subrati" at bounding box center [103, 219] width 103 height 8
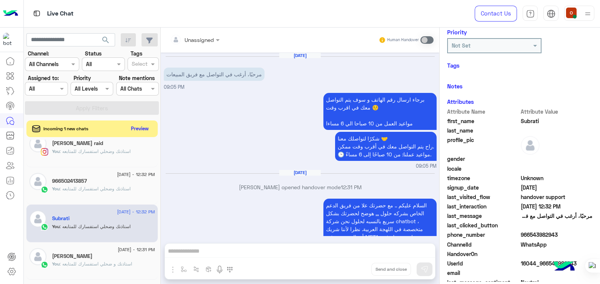
scroll to position [128, 0]
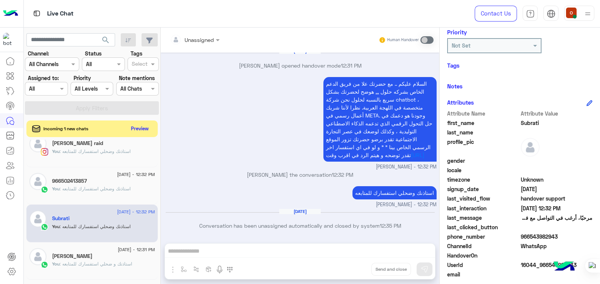
click at [526, 123] on span "Subrati" at bounding box center [557, 123] width 72 height 8
drag, startPoint x: 556, startPoint y: 237, endPoint x: 529, endPoint y: 236, distance: 27.5
click at [529, 236] on span "966543982943" at bounding box center [557, 236] width 72 height 8
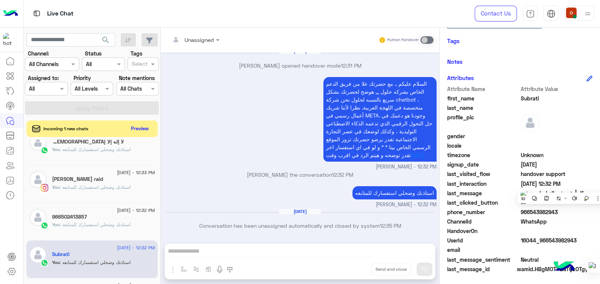
scroll to position [151, 0]
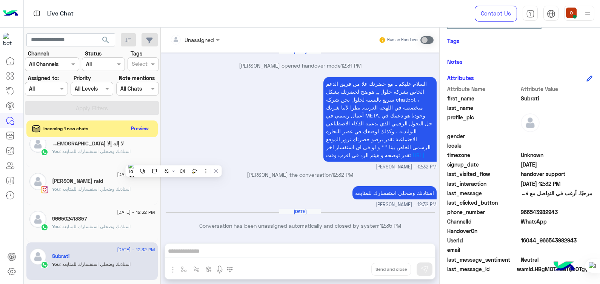
click at [60, 223] on span ": استاذنك وضحلي استفسارك للمتابعه" at bounding box center [95, 226] width 71 height 6
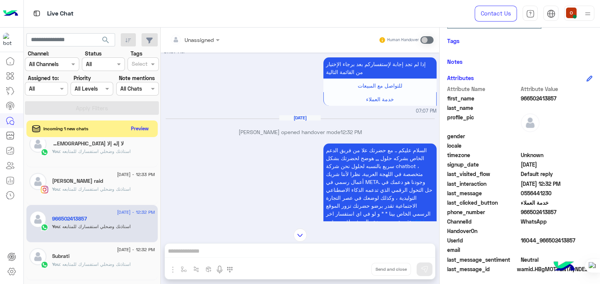
scroll to position [561, 0]
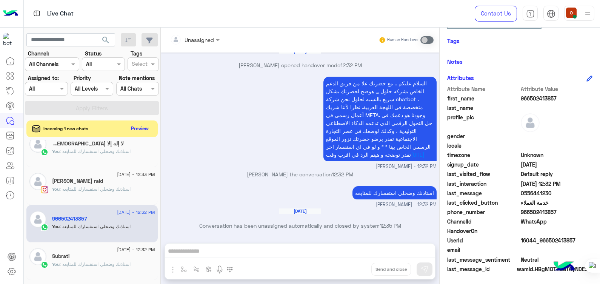
click at [540, 98] on span "966502413857" at bounding box center [557, 98] width 72 height 8
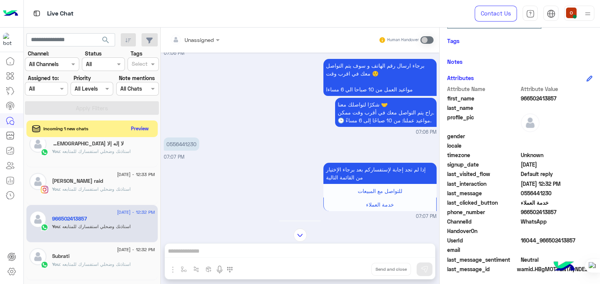
scroll to position [367, 0]
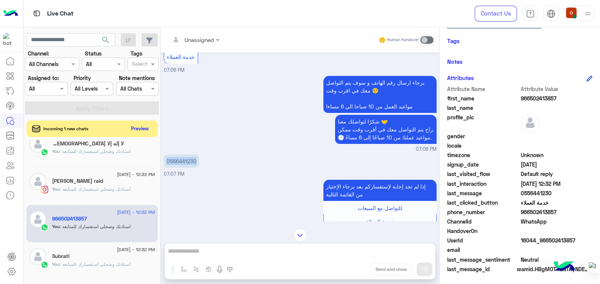
drag, startPoint x: 197, startPoint y: 160, endPoint x: 166, endPoint y: 156, distance: 30.7
click at [166, 156] on p "0556441230" at bounding box center [181, 160] width 35 height 13
drag, startPoint x: 554, startPoint y: 211, endPoint x: 528, endPoint y: 211, distance: 25.7
click at [528, 211] on span "966502413857" at bounding box center [557, 212] width 72 height 8
click at [93, 179] on div "[PERSON_NAME] raid" at bounding box center [103, 182] width 103 height 8
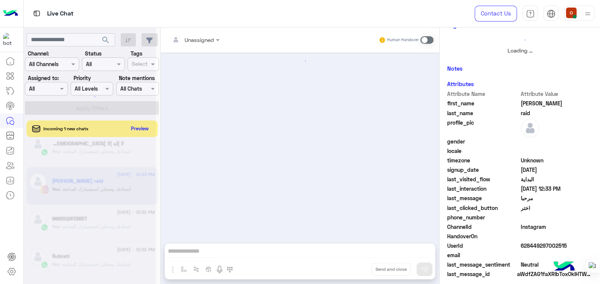
click at [429, 115] on div at bounding box center [300, 143] width 278 height 183
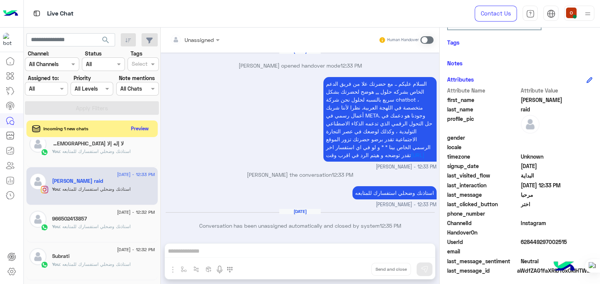
scroll to position [162, 0]
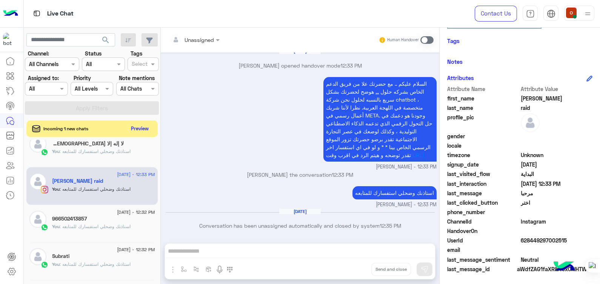
click at [526, 94] on span "[PERSON_NAME]" at bounding box center [557, 98] width 72 height 8
drag, startPoint x: 566, startPoint y: 240, endPoint x: 526, endPoint y: 240, distance: 39.2
click at [526, 240] on span "628449297002515" at bounding box center [557, 240] width 72 height 8
click at [100, 140] on div "لا إله إلا [DEMOGRAPHIC_DATA]" at bounding box center [103, 144] width 103 height 8
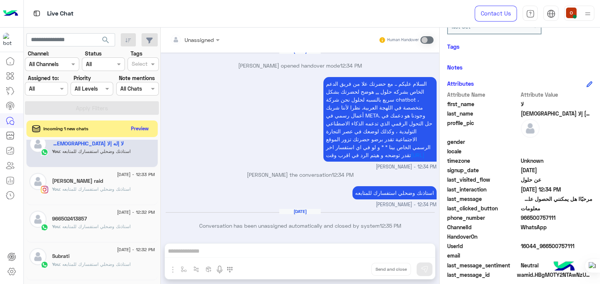
scroll to position [162, 0]
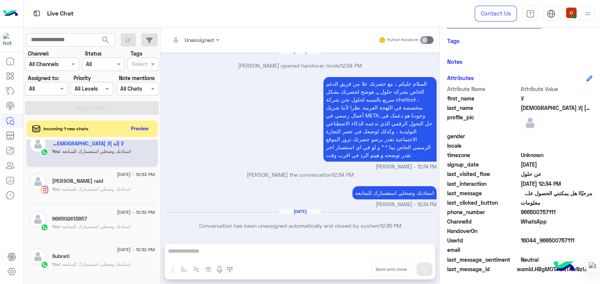
drag, startPoint x: 553, startPoint y: 209, endPoint x: 530, endPoint y: 209, distance: 23.0
click at [530, 209] on span "966500757111" at bounding box center [557, 212] width 72 height 8
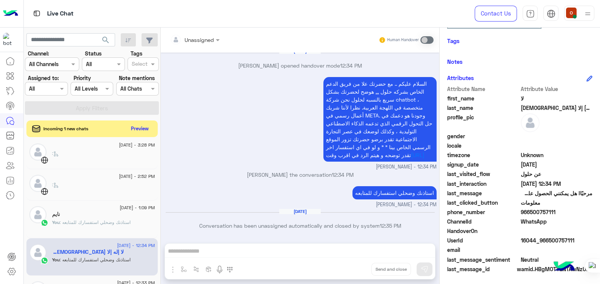
scroll to position [41, 0]
click at [109, 219] on div "نايم" at bounding box center [103, 216] width 103 height 8
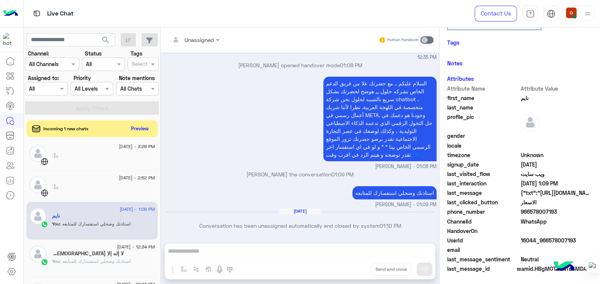
scroll to position [162, 0]
drag, startPoint x: 555, startPoint y: 211, endPoint x: 529, endPoint y: 210, distance: 26.4
click at [529, 210] on span "966578007193" at bounding box center [557, 212] width 72 height 8
drag, startPoint x: 157, startPoint y: 169, endPoint x: 159, endPoint y: 147, distance: 22.3
click at [159, 147] on div "[DATE] - 3:34 PM .... You : لا نحنا بنقدم خدمه شات بوت الرد الآلي خاص بينا الرد…" at bounding box center [92, 213] width 137 height 147
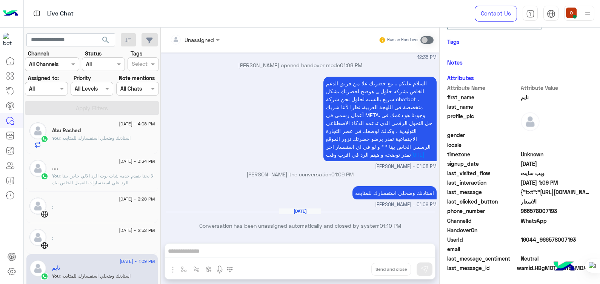
scroll to position [161, 0]
click at [217, 157] on div "السلام عليكم .. مع حضرتك علا من فريق الدعم الخاص بشركه حلول ,,, هوضح لحضرتك بشك…" at bounding box center [300, 122] width 273 height 95
click at [89, 173] on span ": لا نحنا بنقدم خدمه شات بوت الرد الآلي خاص بينا الرد علي استفسارات العميل الخا…" at bounding box center [102, 179] width 101 height 12
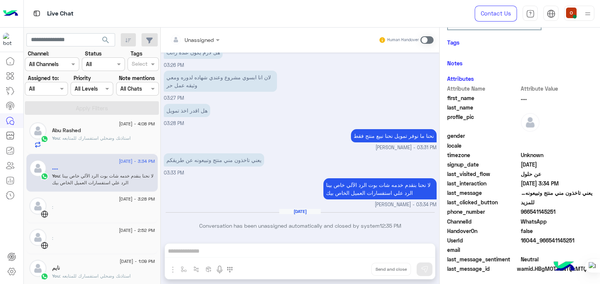
scroll to position [162, 0]
drag, startPoint x: 553, startPoint y: 209, endPoint x: 528, endPoint y: 209, distance: 24.9
click at [528, 209] on span "966541145251" at bounding box center [557, 212] width 72 height 8
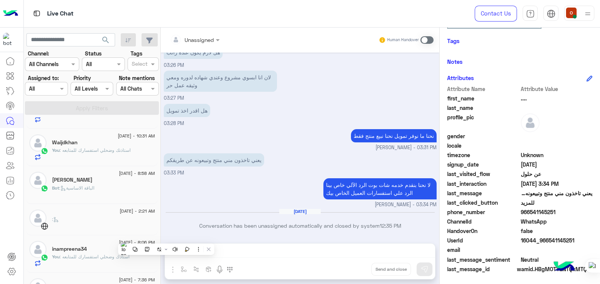
scroll to position [514, 0]
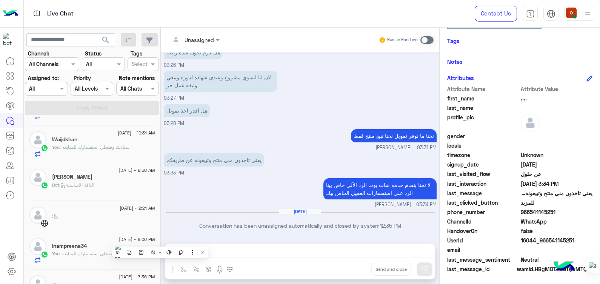
click at [103, 251] on span ": استاذك وضحلي استفسارك للمتابعه" at bounding box center [95, 254] width 70 height 6
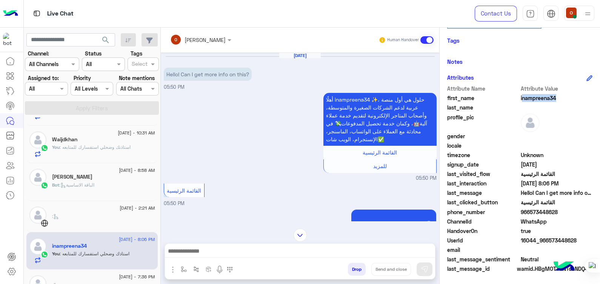
drag, startPoint x: 551, startPoint y: 96, endPoint x: 518, endPoint y: 100, distance: 33.0
click at [518, 100] on div "first_name inampreena34" at bounding box center [519, 98] width 145 height 9
drag, startPoint x: 518, startPoint y: 100, endPoint x: 554, endPoint y: 95, distance: 36.1
click at [554, 95] on span "inampreena34" at bounding box center [557, 98] width 72 height 8
drag, startPoint x: 554, startPoint y: 95, endPoint x: 510, endPoint y: 100, distance: 44.8
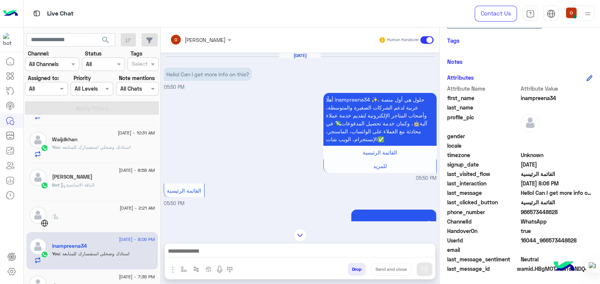
click at [510, 100] on div "first_name inampreena34" at bounding box center [519, 98] width 145 height 9
drag, startPoint x: 555, startPoint y: 210, endPoint x: 529, endPoint y: 212, distance: 25.8
click at [529, 212] on span "966573448628" at bounding box center [557, 212] width 72 height 8
click at [85, 171] on div "[DATE] - 8:58 AM" at bounding box center [103, 171] width 103 height 5
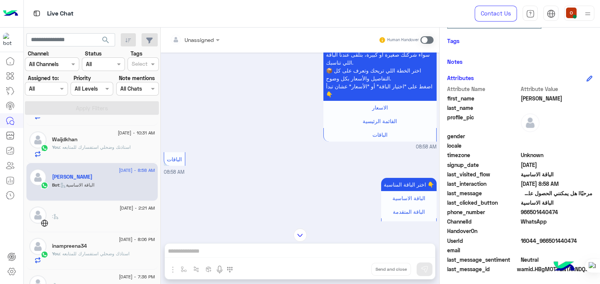
scroll to position [213, 0]
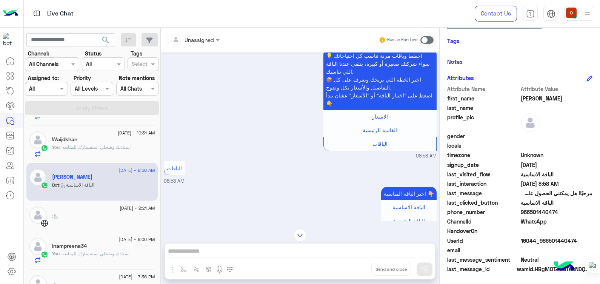
click at [526, 95] on span "[PERSON_NAME]" at bounding box center [557, 98] width 72 height 8
drag, startPoint x: 558, startPoint y: 209, endPoint x: 529, endPoint y: 211, distance: 29.1
click at [529, 211] on span "966501440474" at bounding box center [557, 212] width 72 height 8
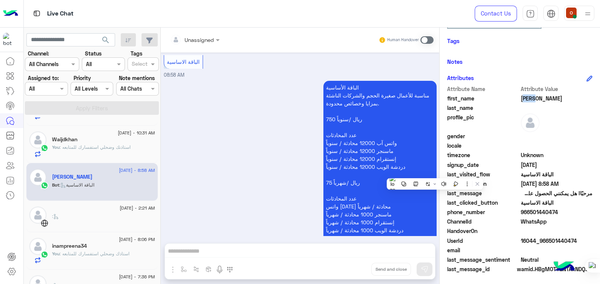
scroll to position [416, 0]
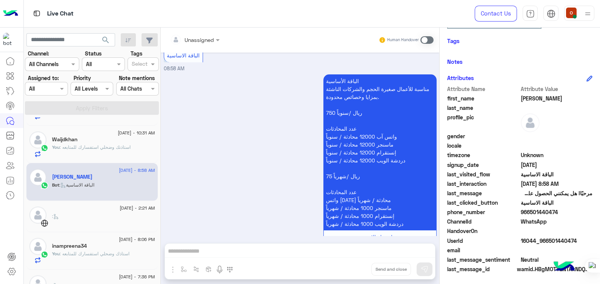
click at [85, 154] on div "You : استاذنك وضحلي استفسارك للمتابعه" at bounding box center [103, 150] width 103 height 13
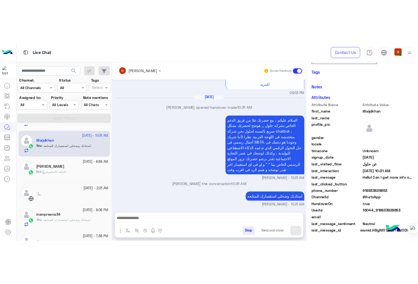
scroll to position [142, 0]
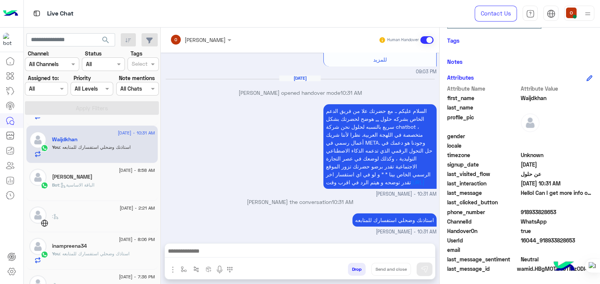
click at [532, 94] on span "Waijdkhan" at bounding box center [557, 98] width 72 height 8
click at [540, 98] on span "Waijdkhan" at bounding box center [557, 98] width 72 height 8
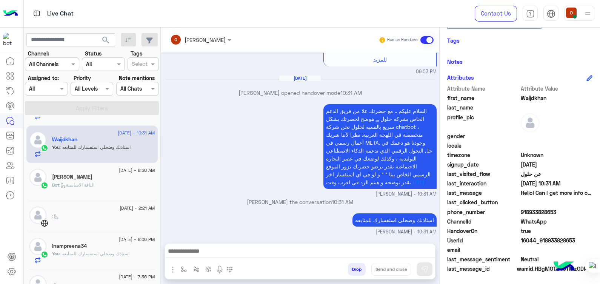
drag, startPoint x: 557, startPoint y: 211, endPoint x: 529, endPoint y: 212, distance: 27.9
click at [529, 212] on span "918933828653" at bounding box center [557, 212] width 72 height 8
click at [558, 213] on span "918933828653" at bounding box center [557, 212] width 72 height 8
drag, startPoint x: 557, startPoint y: 211, endPoint x: 526, endPoint y: 213, distance: 30.7
click at [526, 213] on span "918933828653" at bounding box center [557, 212] width 72 height 8
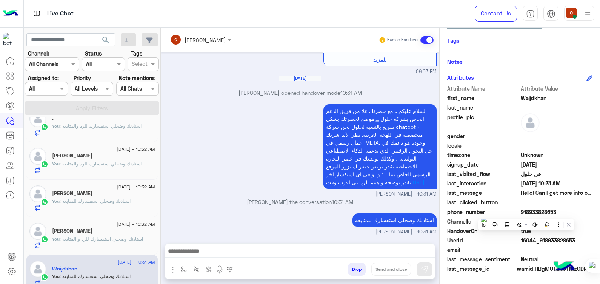
scroll to position [376, 0]
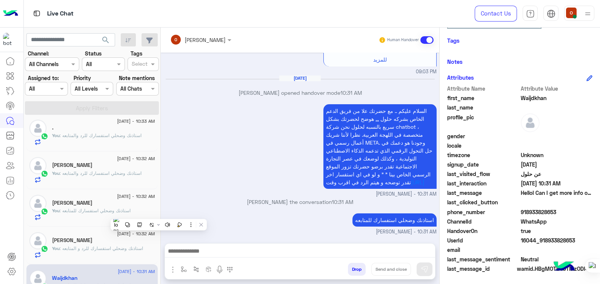
click at [96, 241] on div "[PERSON_NAME]" at bounding box center [103, 241] width 103 height 8
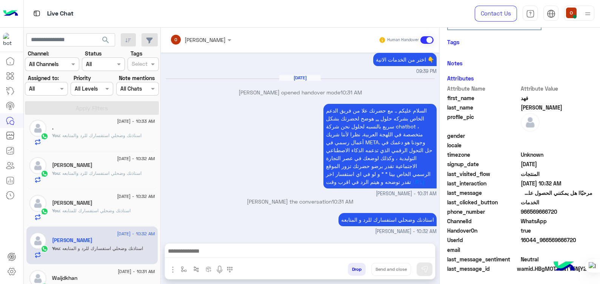
scroll to position [142, 0]
drag, startPoint x: 555, startPoint y: 209, endPoint x: 529, endPoint y: 211, distance: 25.7
click at [529, 211] on span "966569666720" at bounding box center [557, 212] width 72 height 8
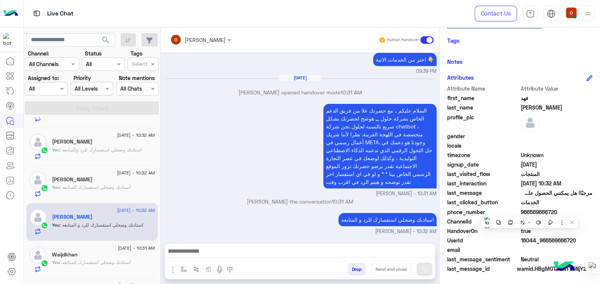
scroll to position [400, 0]
click at [60, 177] on h5 "[PERSON_NAME]" at bounding box center [72, 178] width 40 height 6
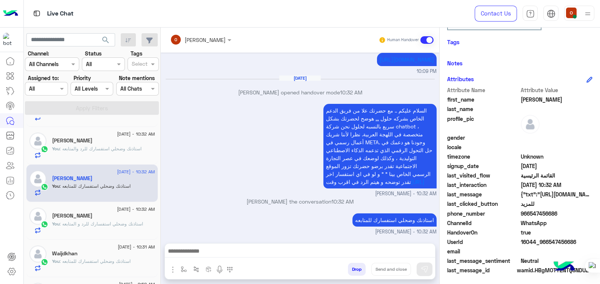
scroll to position [142, 0]
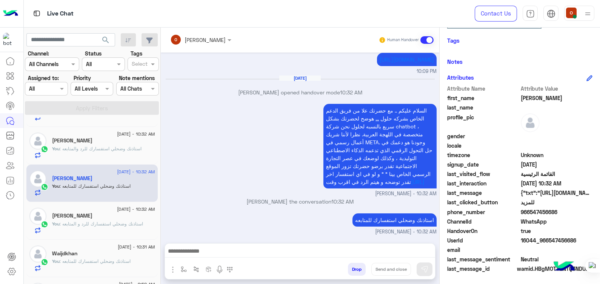
drag, startPoint x: 556, startPoint y: 211, endPoint x: 529, endPoint y: 211, distance: 27.2
click at [529, 211] on span "966547456686" at bounding box center [557, 212] width 72 height 8
click at [360, 109] on span "السلام عليكم .. مع حضرتك علا من فريق الدعم الخاص بشركه حلول ,,, هوضح لحضرتك بشك…" at bounding box center [379, 146] width 106 height 78
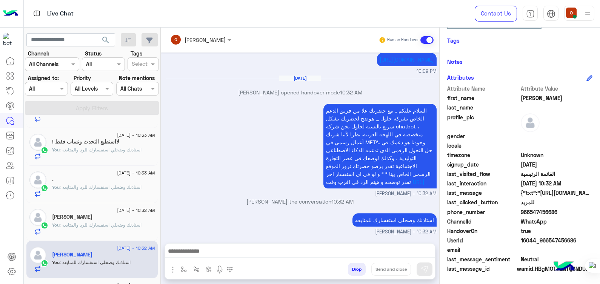
scroll to position [297, 0]
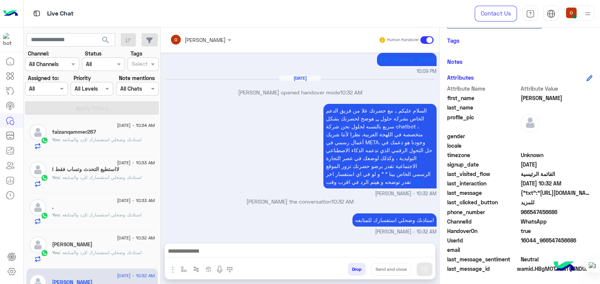
click at [95, 242] on div "[PERSON_NAME]" at bounding box center [103, 245] width 103 height 8
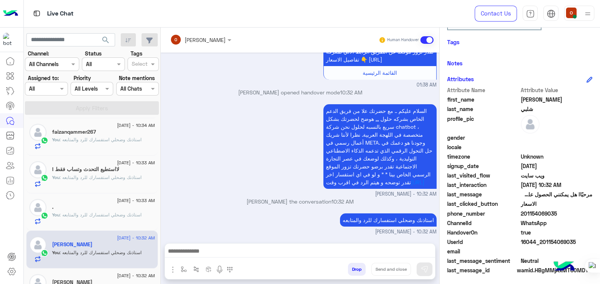
scroll to position [142, 0]
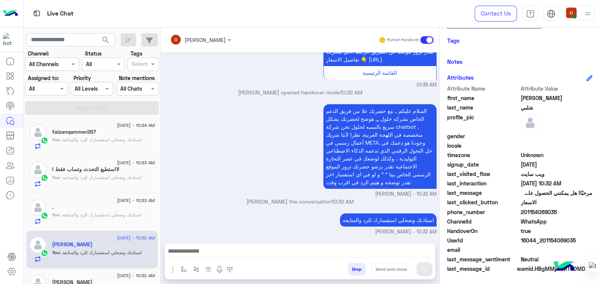
click at [84, 210] on div "." at bounding box center [103, 208] width 103 height 8
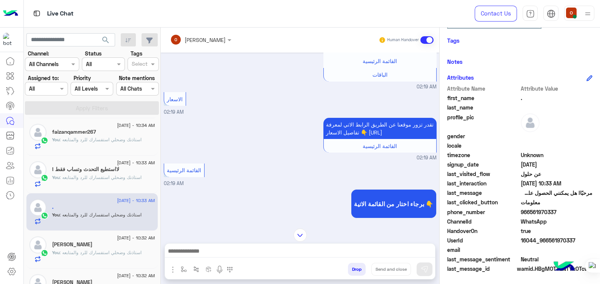
scroll to position [279, 0]
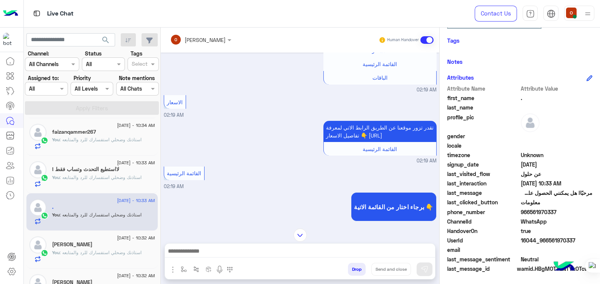
drag, startPoint x: 554, startPoint y: 211, endPoint x: 527, endPoint y: 210, distance: 26.0
click at [527, 210] on span "966561970337" at bounding box center [557, 212] width 72 height 8
click at [101, 166] on h5 "لااستطيع التحدث وتساب فقط !" at bounding box center [85, 169] width 67 height 6
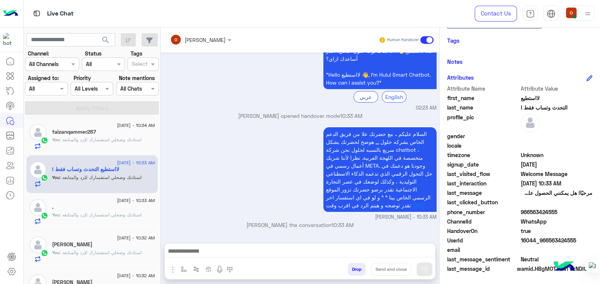
scroll to position [54, 0]
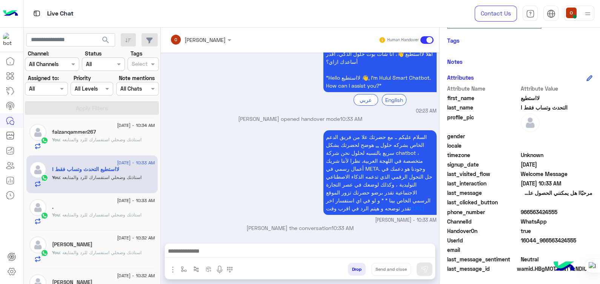
drag, startPoint x: 599, startPoint y: 157, endPoint x: 599, endPoint y: 185, distance: 28.7
click at [600, 185] on html "Live Chat Contact Us Help Center عربي English search Channel: Channel All Chann…" at bounding box center [300, 142] width 600 height 284
drag, startPoint x: 557, startPoint y: 210, endPoint x: 528, endPoint y: 212, distance: 29.1
click at [528, 212] on span "966563424555" at bounding box center [557, 212] width 72 height 8
click at [78, 212] on span ": استاذنك وضحلي استفسارك للرد والمتابعه" at bounding box center [101, 215] width 82 height 6
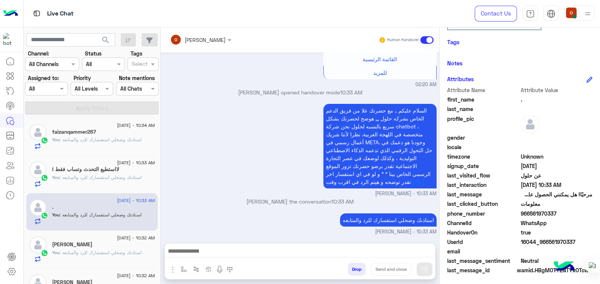
scroll to position [142, 0]
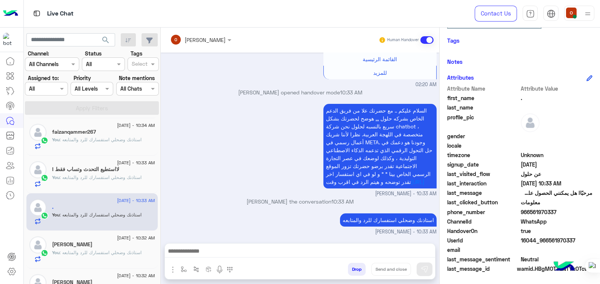
click at [92, 171] on h5 "لااستطيع التحدث وتساب فقط !" at bounding box center [85, 169] width 67 height 6
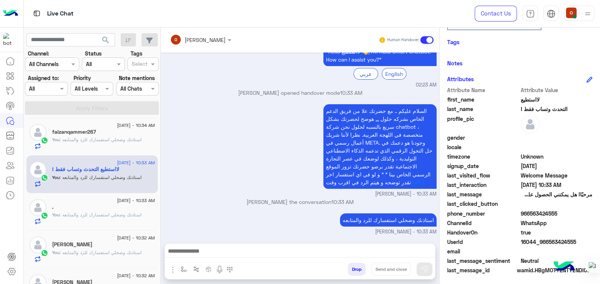
scroll to position [142, 0]
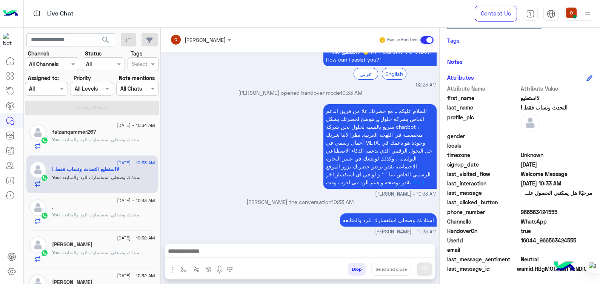
click at [105, 146] on div "You : استاذنك وضحلي استفسارك للرد والمتابعه" at bounding box center [103, 142] width 103 height 13
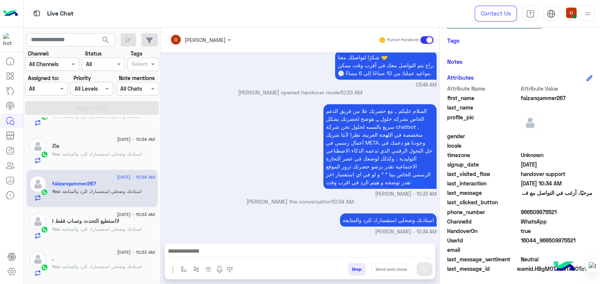
scroll to position [237, 0]
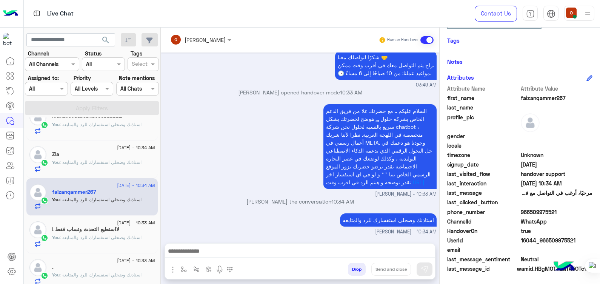
click at [103, 226] on h5 "لااستطيع التحدث وتساب فقط !" at bounding box center [85, 229] width 67 height 6
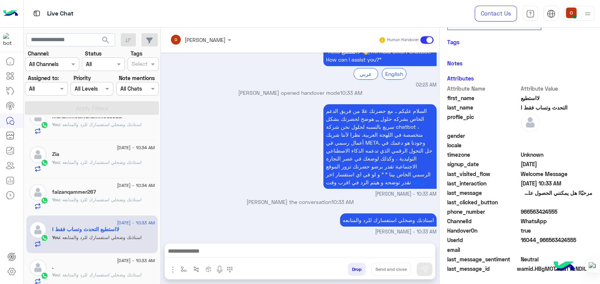
scroll to position [142, 0]
drag, startPoint x: 557, startPoint y: 211, endPoint x: 527, endPoint y: 209, distance: 29.1
click at [527, 209] on span "966563424555" at bounding box center [557, 212] width 72 height 8
click at [120, 194] on div "faizanqammer267" at bounding box center [103, 193] width 103 height 8
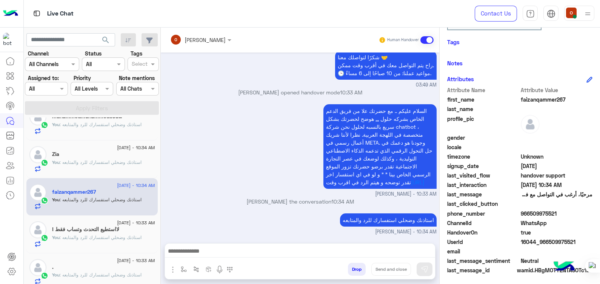
scroll to position [142, 0]
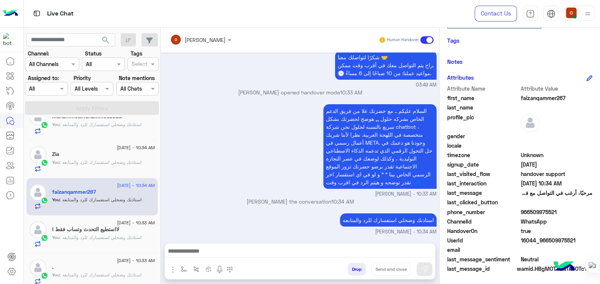
drag, startPoint x: 563, startPoint y: 98, endPoint x: 507, endPoint y: 98, distance: 55.5
click at [507, 98] on div "first_name faizanqammer267" at bounding box center [519, 98] width 145 height 9
drag, startPoint x: 556, startPoint y: 209, endPoint x: 529, endPoint y: 211, distance: 26.9
click at [529, 211] on span "966509975521" at bounding box center [557, 212] width 72 height 8
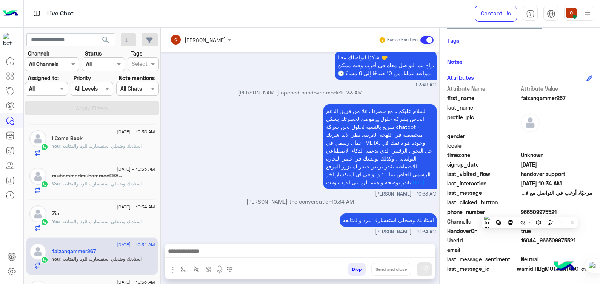
scroll to position [174, 0]
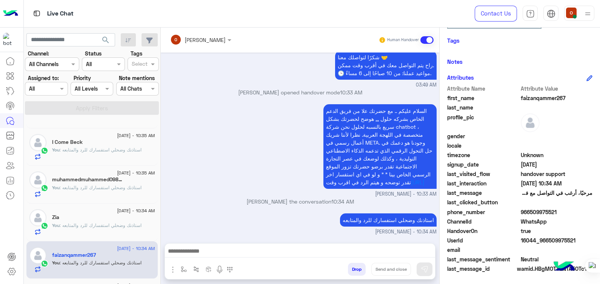
click at [88, 212] on div "[DATE] - 10:34 AM" at bounding box center [103, 211] width 103 height 5
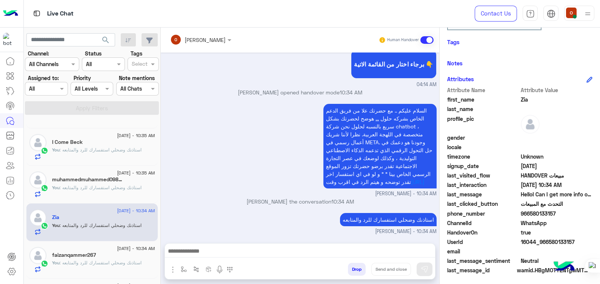
scroll to position [142, 0]
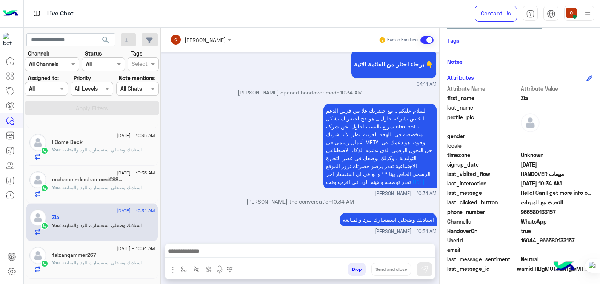
drag, startPoint x: 555, startPoint y: 209, endPoint x: 529, endPoint y: 211, distance: 26.1
click at [529, 211] on span "966580133157" at bounding box center [557, 212] width 72 height 8
click at [91, 180] on h5 "muhammedmuhammed09879" at bounding box center [88, 179] width 72 height 6
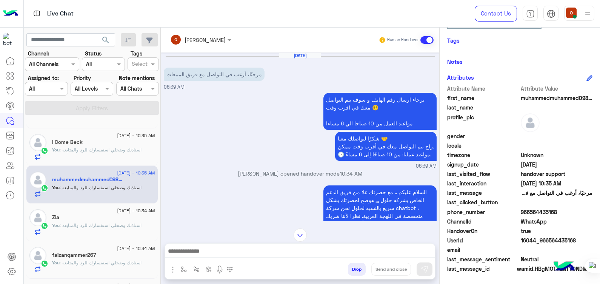
scroll to position [88, 0]
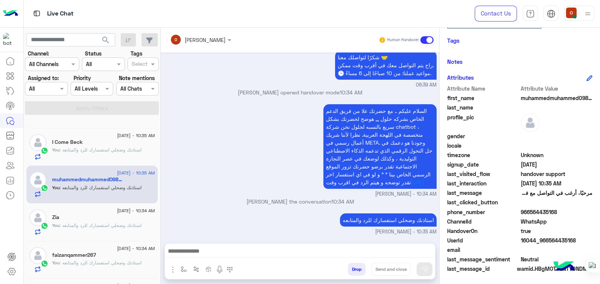
click at [78, 148] on span ": استاذنك وضحلي استفسارك للرد والمتابعه" at bounding box center [101, 150] width 82 height 6
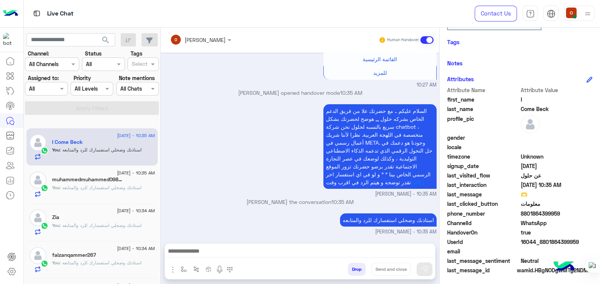
scroll to position [142, 0]
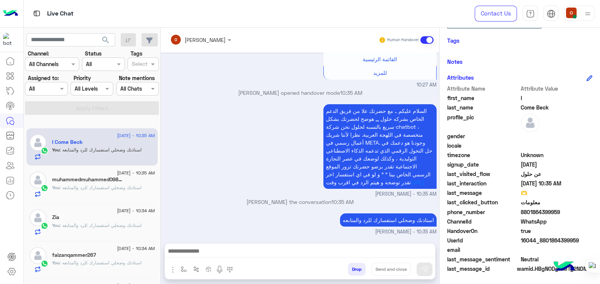
drag, startPoint x: 558, startPoint y: 212, endPoint x: 517, endPoint y: 213, distance: 41.1
click at [517, 213] on div "phone_number [PHONE_NUMBER]" at bounding box center [519, 212] width 145 height 9
drag, startPoint x: 517, startPoint y: 213, endPoint x: 582, endPoint y: 211, distance: 64.9
click at [582, 211] on span "8801864399959" at bounding box center [557, 212] width 72 height 8
click at [566, 210] on span "8801864399959" at bounding box center [557, 212] width 72 height 8
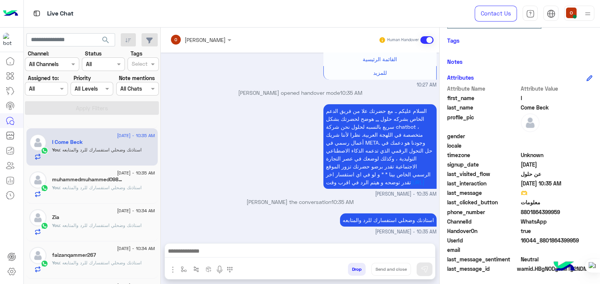
drag, startPoint x: 559, startPoint y: 210, endPoint x: 530, endPoint y: 213, distance: 28.9
click at [530, 213] on span "8801864399959" at bounding box center [557, 212] width 72 height 8
drag, startPoint x: 558, startPoint y: 211, endPoint x: 529, endPoint y: 211, distance: 29.4
click at [529, 211] on span "8801864399959" at bounding box center [557, 212] width 72 height 8
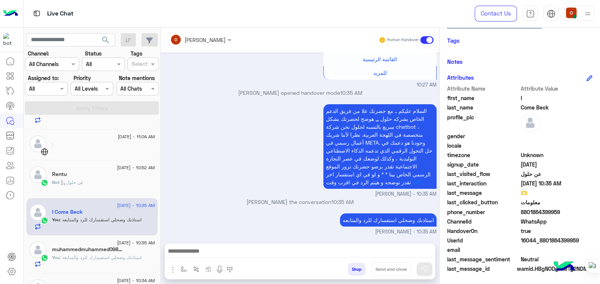
scroll to position [86, 0]
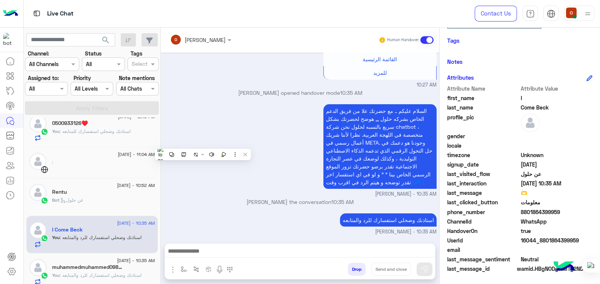
click at [91, 189] on div "Rentu" at bounding box center [103, 193] width 103 height 8
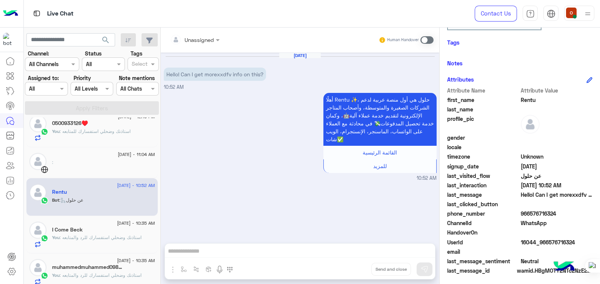
scroll to position [128, 0]
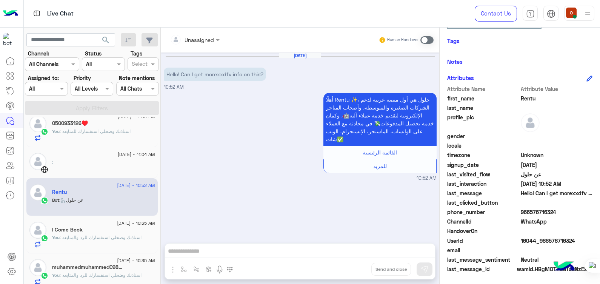
click at [525, 97] on span "Rentu" at bounding box center [557, 98] width 72 height 8
drag, startPoint x: 556, startPoint y: 209, endPoint x: 529, endPoint y: 211, distance: 27.2
click at [529, 211] on span "966576716324" at bounding box center [557, 212] width 72 height 8
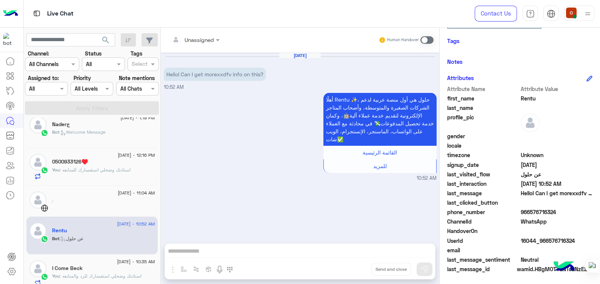
scroll to position [45, 0]
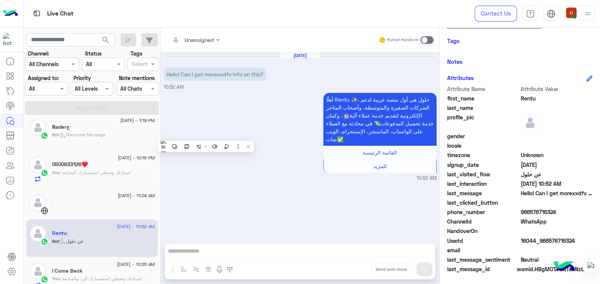
click at [125, 164] on div "0500933126♥️" at bounding box center [103, 165] width 103 height 8
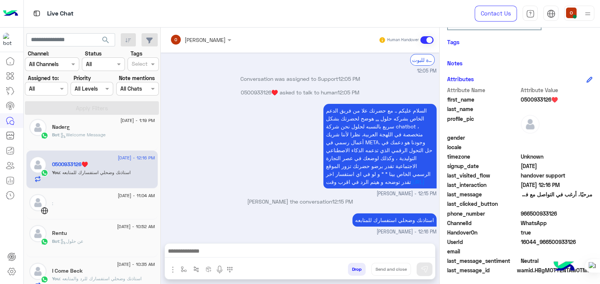
scroll to position [142, 0]
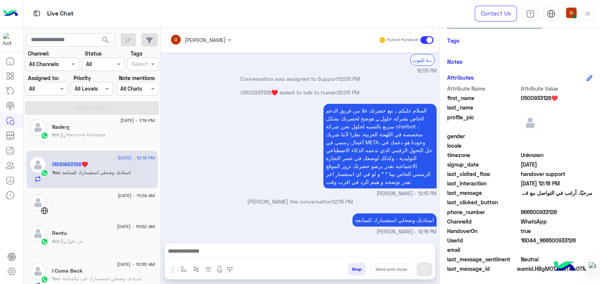
drag, startPoint x: 556, startPoint y: 211, endPoint x: 529, endPoint y: 211, distance: 26.8
click at [529, 211] on span "966500933126" at bounding box center [557, 212] width 72 height 8
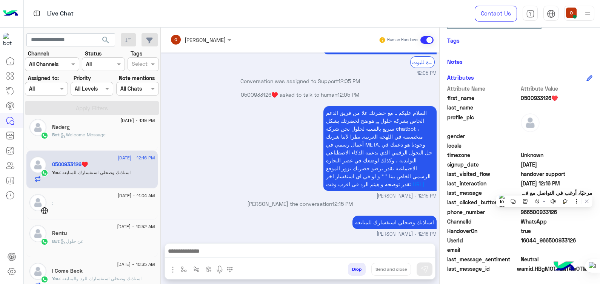
scroll to position [85, 0]
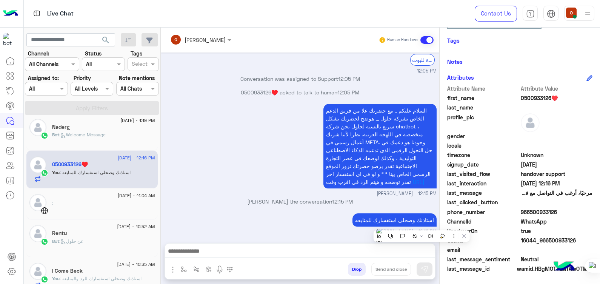
click at [157, 154] on div "[DATE] - 2:21 PM [PERSON_NAME] 8 Bot : handover support [DATE] - 1:19 PM Naderج…" at bounding box center [92, 201] width 137 height 169
drag, startPoint x: 157, startPoint y: 154, endPoint x: 157, endPoint y: 142, distance: 12.1
click at [157, 142] on div "[DATE] - 2:21 PM [PERSON_NAME] 8 Bot : handover support [DATE] - 1:19 PM Naderج…" at bounding box center [92, 201] width 137 height 169
drag, startPoint x: 157, startPoint y: 142, endPoint x: 221, endPoint y: 194, distance: 82.3
click at [221, 194] on small "[PERSON_NAME] - 12:15 PM" at bounding box center [300, 193] width 273 height 7
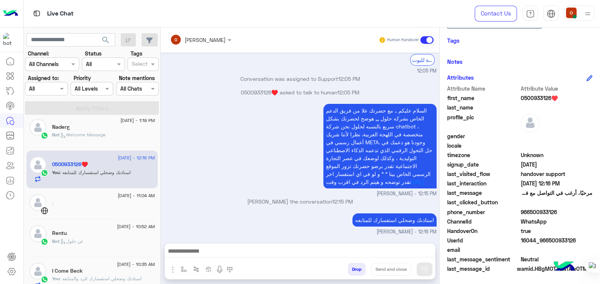
scroll to position [0, 0]
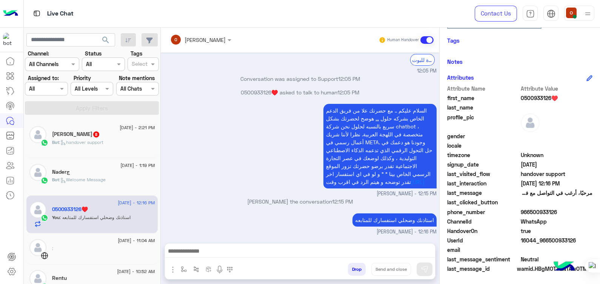
click at [74, 179] on span ": Welcome Message" at bounding box center [82, 180] width 46 height 6
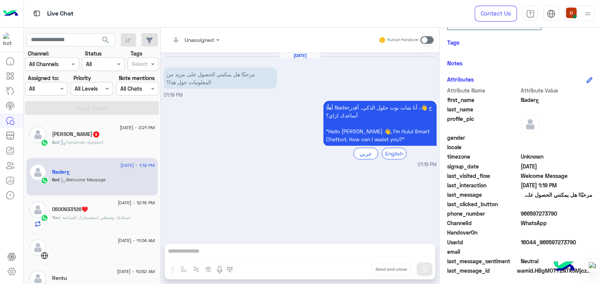
scroll to position [128, 0]
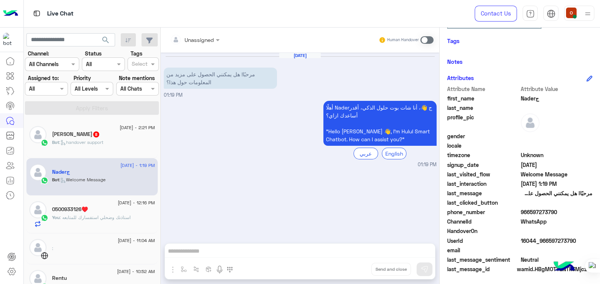
click at [66, 141] on icon at bounding box center [63, 143] width 6 height 6
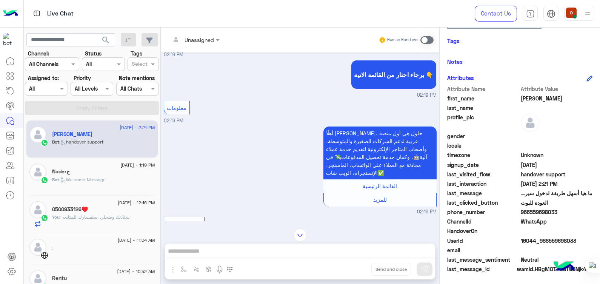
scroll to position [503, 0]
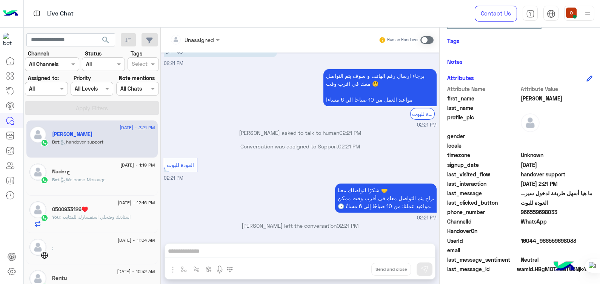
click at [426, 41] on span at bounding box center [426, 40] width 13 height 8
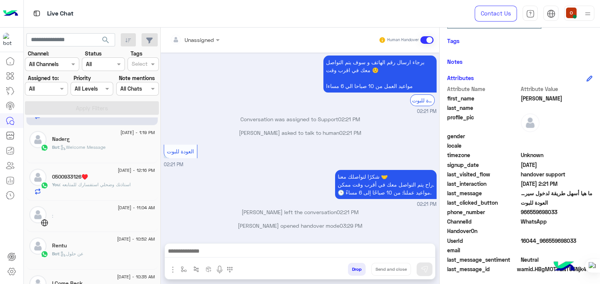
scroll to position [0, 0]
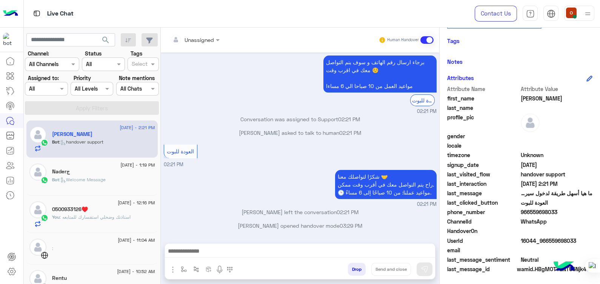
click at [109, 214] on span ": استاذنك وضحلي استفسارك للمتابعه" at bounding box center [95, 217] width 71 height 6
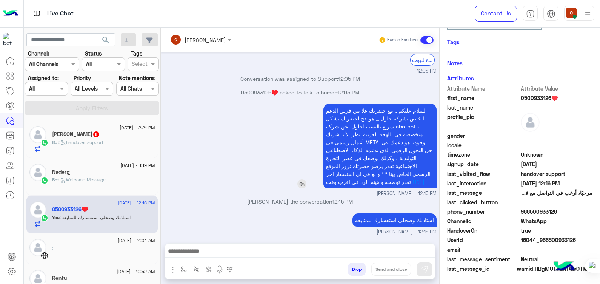
scroll to position [142, 0]
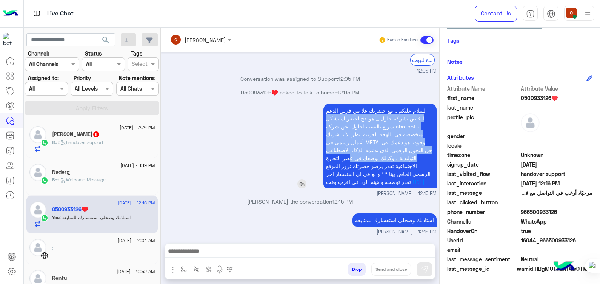
drag, startPoint x: 425, startPoint y: 100, endPoint x: 328, endPoint y: 148, distance: 108.0
click at [328, 148] on span "السلام عليكم .. مع حضرتك علا من فريق الدعم الخاص بشركه حلول ,,, هوضح لحضرتك بشك…" at bounding box center [379, 146] width 106 height 78
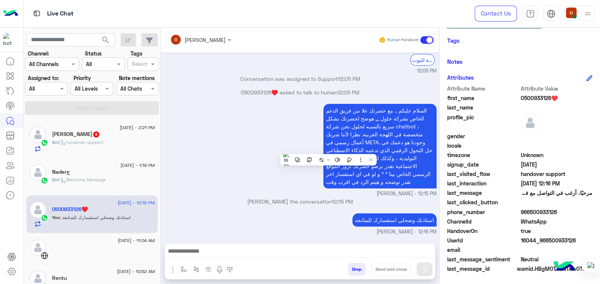
drag, startPoint x: 328, startPoint y: 148, endPoint x: 421, endPoint y: 91, distance: 109.4
click at [421, 91] on div "0500933126♥️ asked to talk to human 12:05 PM" at bounding box center [300, 95] width 273 height 14
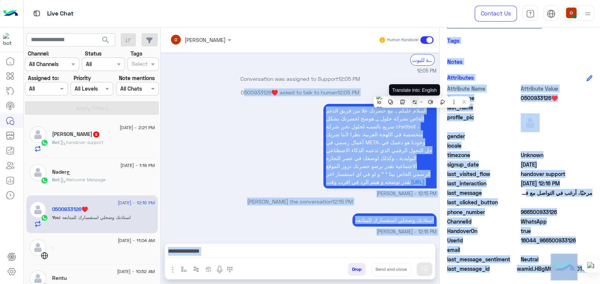
drag, startPoint x: 421, startPoint y: 91, endPoint x: 418, endPoint y: 105, distance: 14.5
click at [418, 105] on html "Live Chat Contact Us Help Center عربي English search Channel: Channel All Chann…" at bounding box center [300, 142] width 600 height 284
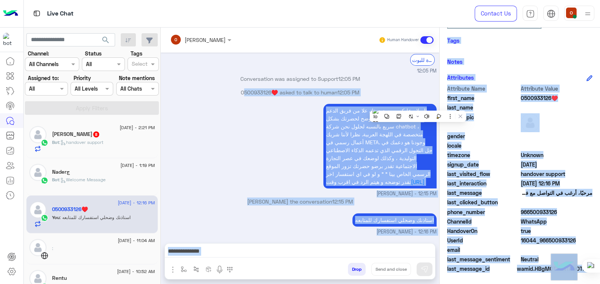
click at [260, 116] on div "السلام عليكم .. مع حضرتك علا من فريق الدعم الخاص بشركه حلول ,,, هوضح لحضرتك بشك…" at bounding box center [300, 149] width 273 height 95
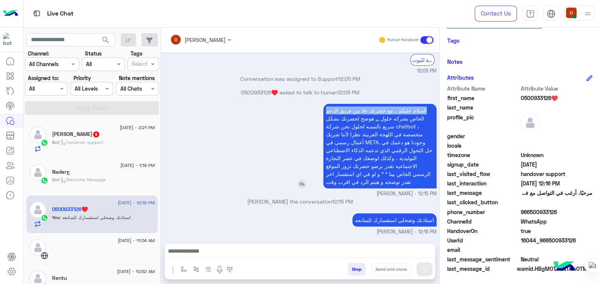
drag, startPoint x: 427, startPoint y: 98, endPoint x: 323, endPoint y: 103, distance: 103.5
click at [323, 104] on p "السلام عليكم .. مع حضرتك علا من فريق الدعم الخاص بشركه حلول ,,, هوضح لحضرتك بشك…" at bounding box center [379, 146] width 113 height 85
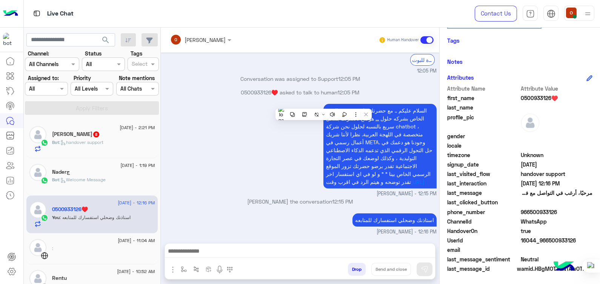
drag, startPoint x: 323, startPoint y: 103, endPoint x: 404, endPoint y: 89, distance: 81.4
click at [404, 89] on div "0500933126♥️ asked to talk to human 12:05 PM" at bounding box center [300, 95] width 273 height 14
click at [404, 107] on span "السلام عليكم .. مع حضرتك علا من فريق الدعم الخاص بشركه حلول ,,, هوضح لحضرتك بشك…" at bounding box center [379, 146] width 106 height 78
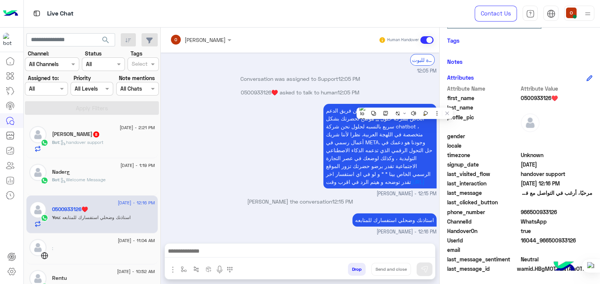
click at [79, 135] on div "[PERSON_NAME] 8" at bounding box center [103, 135] width 103 height 8
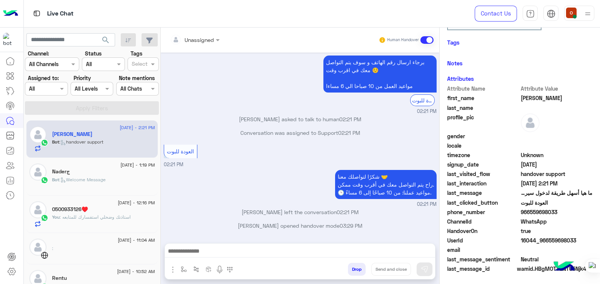
scroll to position [128, 0]
click at [321, 245] on div at bounding box center [300, 252] width 270 height 19
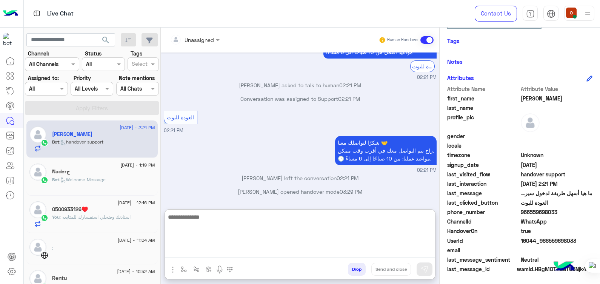
click at [321, 247] on textarea at bounding box center [300, 234] width 270 height 45
paste textarea "**********"
type textarea "**********"
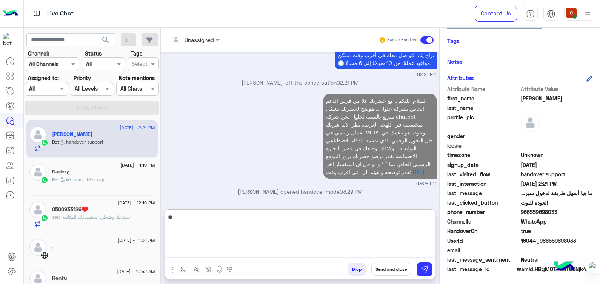
type textarea "*"
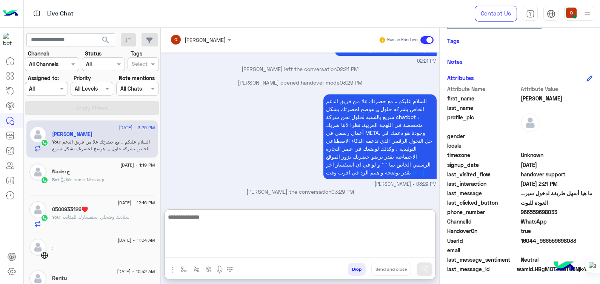
scroll to position [142, 0]
click at [422, 215] on textarea "**********" at bounding box center [300, 234] width 270 height 45
type textarea "**********"
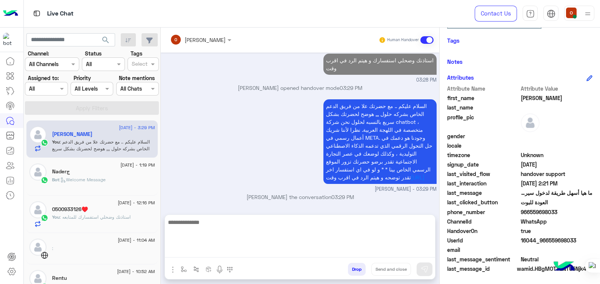
scroll to position [666, 0]
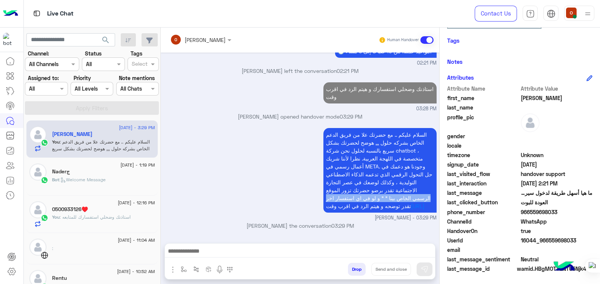
drag, startPoint x: 436, startPoint y: 192, endPoint x: 436, endPoint y: 181, distance: 10.2
click at [436, 181] on div "[DATE] مرحبًا! هل يمكنني الحصول على مزيد من المعلومات حول هذا؟ 02:19 PM أهلًا […" at bounding box center [300, 143] width 278 height 183
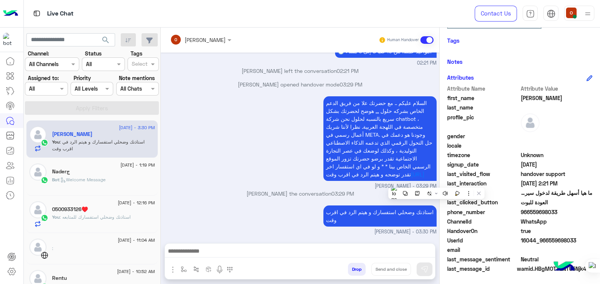
drag, startPoint x: 556, startPoint y: 209, endPoint x: 529, endPoint y: 211, distance: 26.9
click at [529, 211] on span "966559698033" at bounding box center [557, 212] width 72 height 8
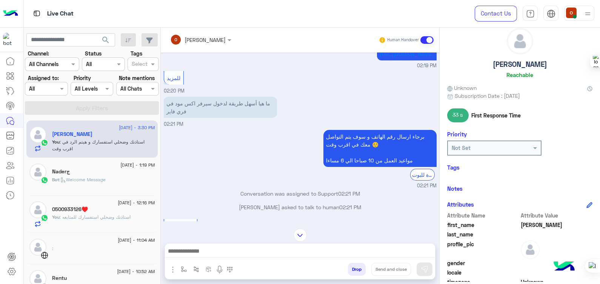
scroll to position [372, 0]
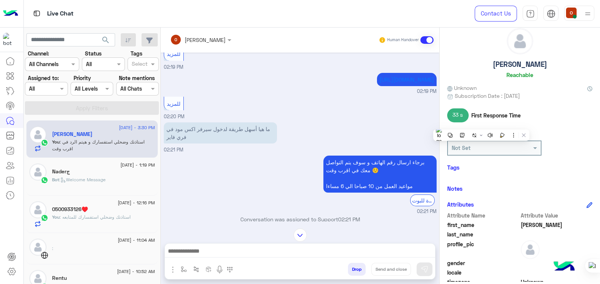
drag, startPoint x: 600, startPoint y: 78, endPoint x: 599, endPoint y: 175, distance: 97.7
click at [600, 175] on html "Live Chat Contact Us Help Center عربي English search Channel: Channel All Chann…" at bounding box center [300, 142] width 600 height 284
drag, startPoint x: 600, startPoint y: 169, endPoint x: 601, endPoint y: 203, distance: 34.4
click at [600, 203] on html "Live Chat Contact Us Help Center عربي English search Channel: Channel All Chann…" at bounding box center [300, 142] width 600 height 284
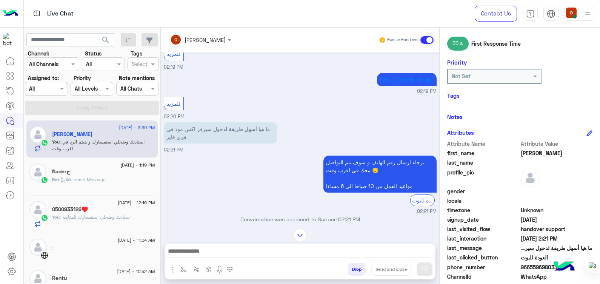
scroll to position [142, 0]
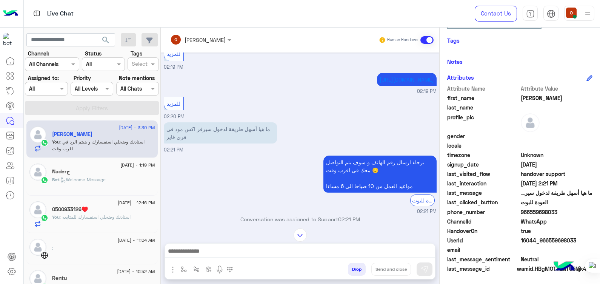
drag, startPoint x: 157, startPoint y: 140, endPoint x: 157, endPoint y: 129, distance: 10.9
click at [157, 129] on div "[DATE] - 3:30 PM [PERSON_NAME] You : استاذنك وضحلي استفسارك و هيتم الرد في اقرب…" at bounding box center [92, 201] width 137 height 169
click at [94, 194] on div "[DATE] - 1:19 PM Naderج Bot : Welcome Message" at bounding box center [91, 177] width 131 height 38
click at [87, 183] on p "Bot : Welcome Message" at bounding box center [79, 179] width 54 height 7
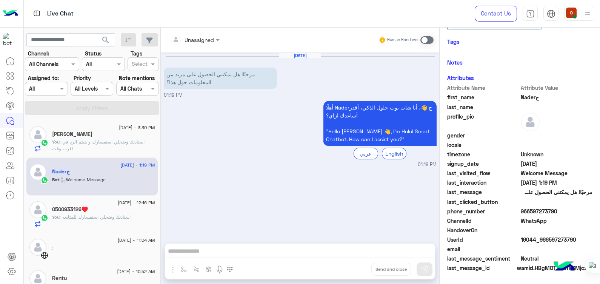
scroll to position [128, 0]
drag, startPoint x: 557, startPoint y: 209, endPoint x: 529, endPoint y: 211, distance: 27.2
click at [529, 211] on span "966597273790" at bounding box center [557, 212] width 72 height 8
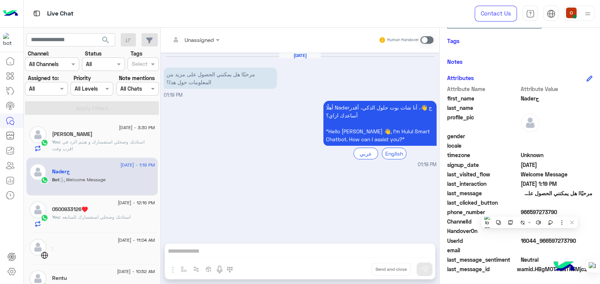
click at [429, 38] on span at bounding box center [426, 40] width 13 height 8
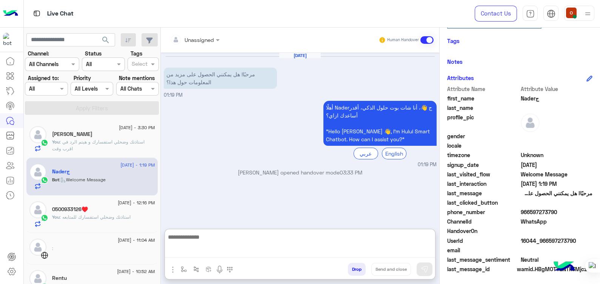
click at [234, 248] on textarea at bounding box center [300, 244] width 270 height 25
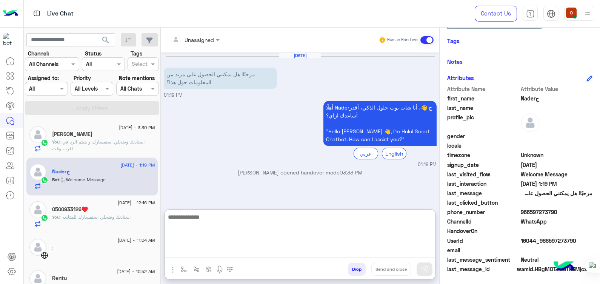
paste textarea "*********"
type textarea "*"
click at [66, 223] on div "You : استاذنك وضحلي استفسارك للمتابعه" at bounding box center [103, 220] width 103 height 13
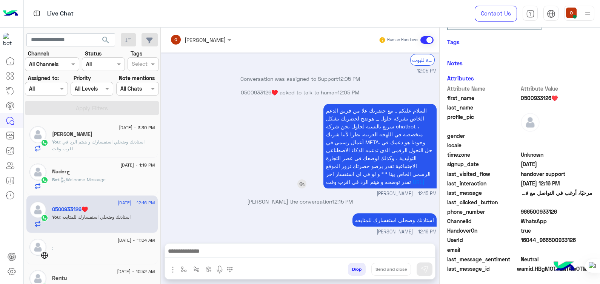
scroll to position [142, 0]
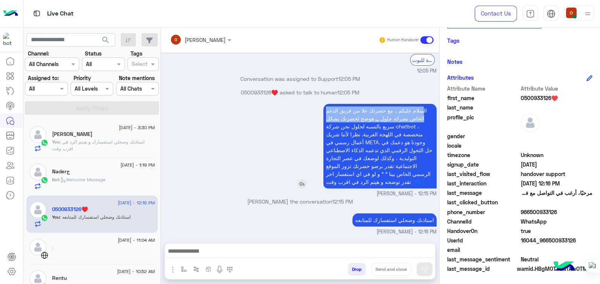
drag, startPoint x: 420, startPoint y: 99, endPoint x: 420, endPoint y: 108, distance: 8.7
click at [420, 108] on p "السلام عليكم .. مع حضرتك علا من فريق الدعم الخاص بشركه حلول ,,, هوضح لحضرتك بشك…" at bounding box center [379, 146] width 113 height 85
drag, startPoint x: 420, startPoint y: 108, endPoint x: 426, endPoint y: 104, distance: 7.3
click at [426, 104] on p "السلام عليكم .. مع حضرتك علا من فريق الدعم الخاص بشركه حلول ,,, هوضح لحضرتك بشك…" at bounding box center [379, 146] width 113 height 85
click at [425, 104] on p "السلام عليكم .. مع حضرتك علا من فريق الدعم الخاص بشركه حلول ,,, هوضح لحضرتك بشك…" at bounding box center [379, 146] width 113 height 85
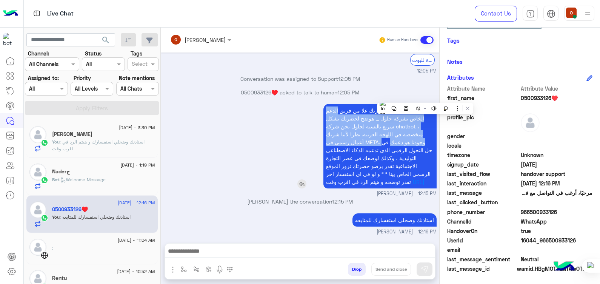
drag, startPoint x: 425, startPoint y: 97, endPoint x: 390, endPoint y: 131, distance: 49.1
click at [390, 131] on p "السلام عليكم .. مع حضرتك علا من فريق الدعم الخاص بشركه حلول ,,, هوضح لحضرتك بشك…" at bounding box center [379, 146] width 113 height 85
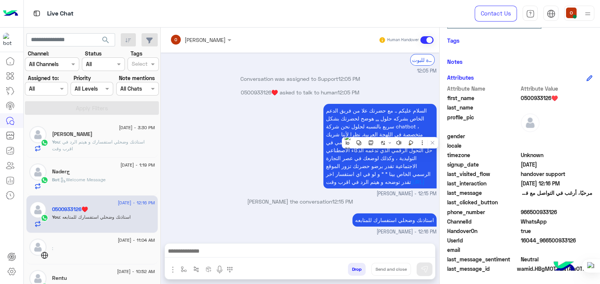
drag, startPoint x: 390, startPoint y: 131, endPoint x: 349, endPoint y: 95, distance: 54.8
click at [349, 102] on div "السلام عليكم .. مع حضرتك علا من فريق الدعم الخاص بشركه حلول ,,, هوضح لحضرتك بشك…" at bounding box center [358, 146] width 156 height 88
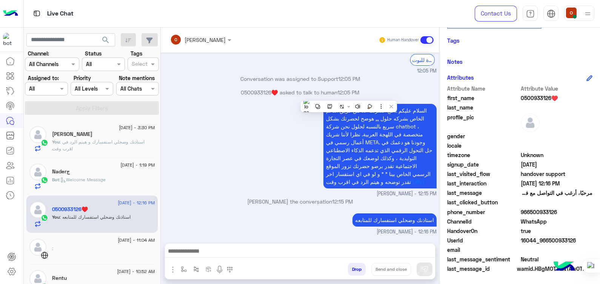
click at [79, 167] on div "[DATE] - 1:19 PM" at bounding box center [103, 165] width 103 height 5
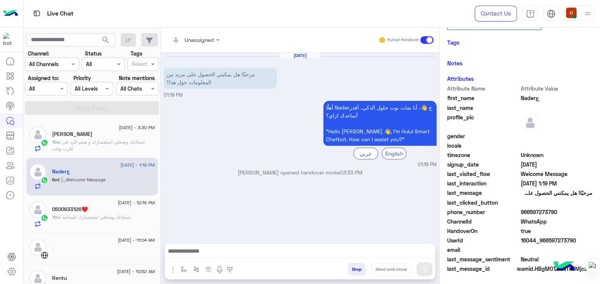
scroll to position [128, 0]
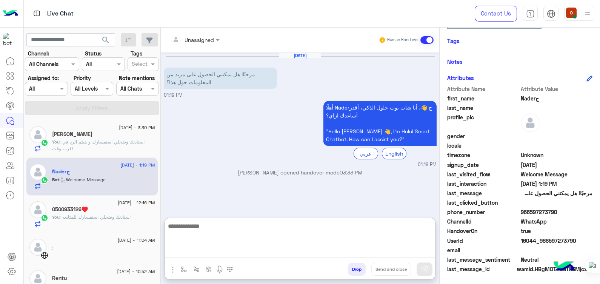
click at [248, 247] on textarea at bounding box center [300, 239] width 270 height 37
paste textarea "**********"
type textarea "**********"
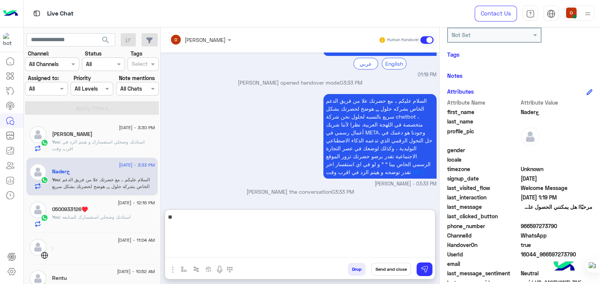
scroll to position [142, 0]
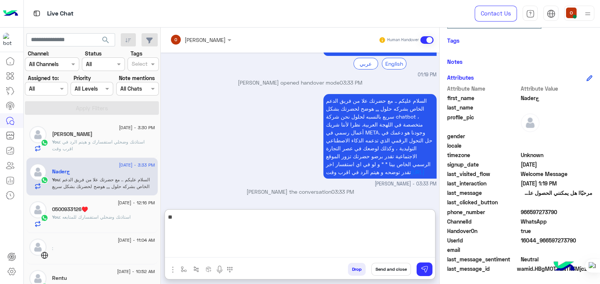
type textarea "*"
type textarea "**********"
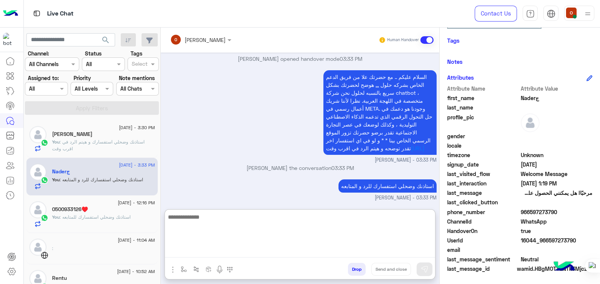
scroll to position [103, 0]
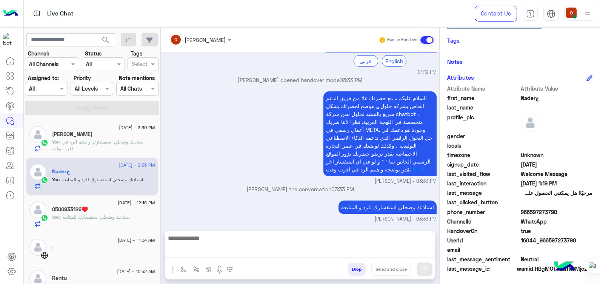
click at [101, 141] on span ": استاذنك وضحلي استفسارك و هيتم الرد في اقرب وقت" at bounding box center [98, 145] width 92 height 12
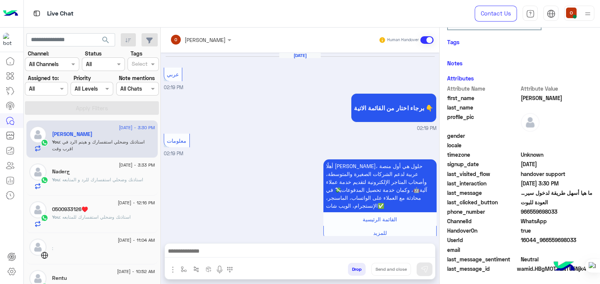
scroll to position [564, 0]
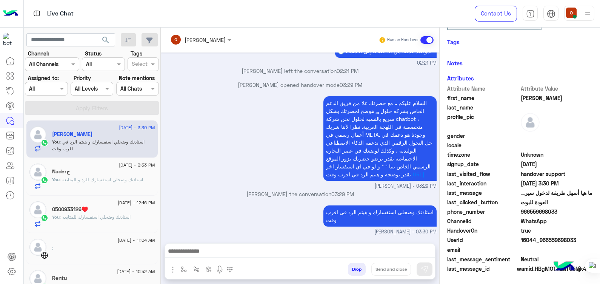
click at [91, 209] on div "0500933126♥️" at bounding box center [103, 210] width 103 height 8
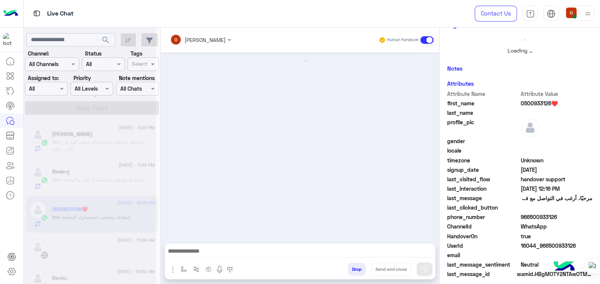
scroll to position [142, 0]
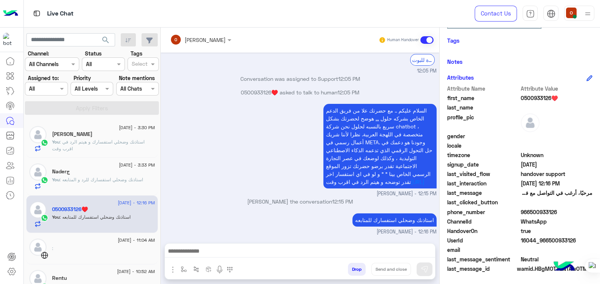
click at [77, 148] on p "You : استاذنك وضحلي استفسارك و هيتم الرد في اقرب وقت" at bounding box center [103, 145] width 103 height 14
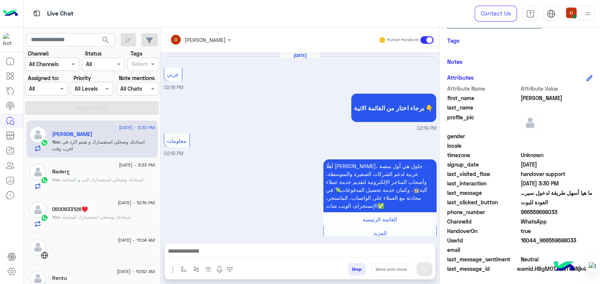
scroll to position [564, 0]
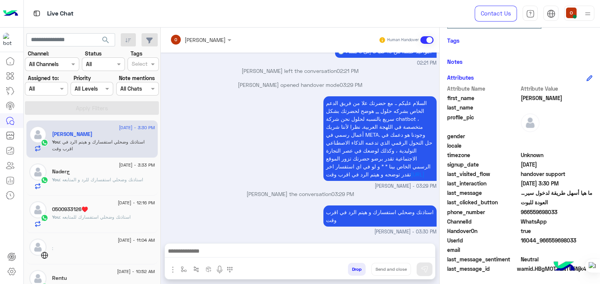
click at [240, 146] on div "السلام عليكم .. مع حضرتك علا من فريق الدعم الخاص بشركه حلول ,,, هوضح لحضرتك بشك…" at bounding box center [300, 141] width 273 height 95
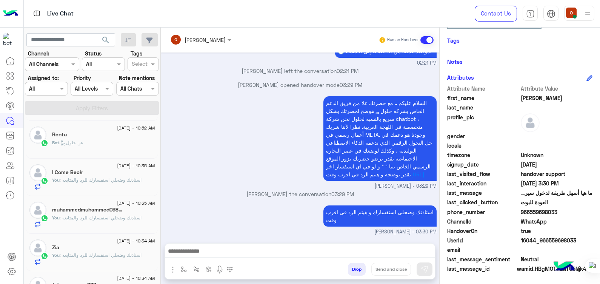
scroll to position [0, 0]
